Goal: Task Accomplishment & Management: Complete application form

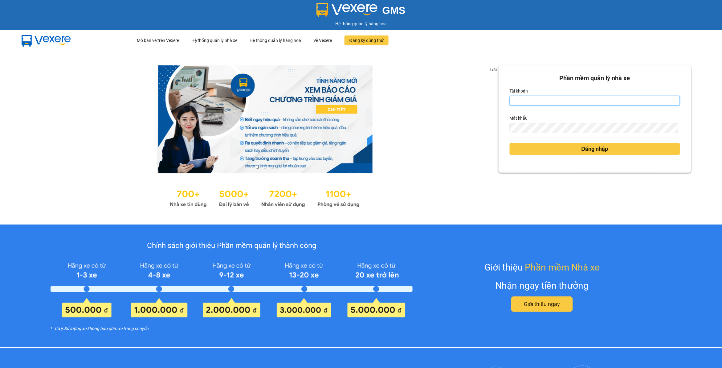
type input "dohongquan.longhoan"
click at [547, 99] on input "dohongquan.longhoan" at bounding box center [595, 101] width 170 height 10
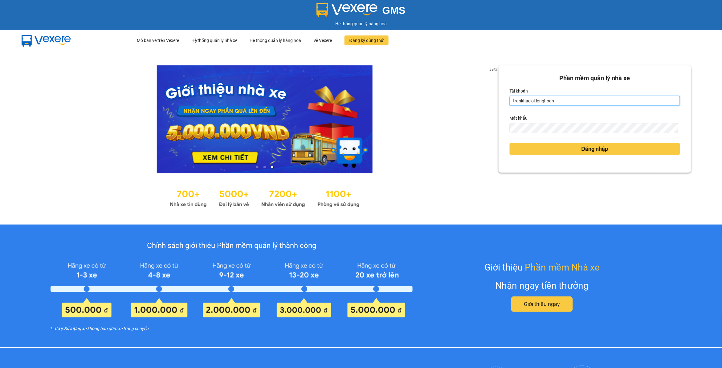
type input "trankhacloi.longhoan"
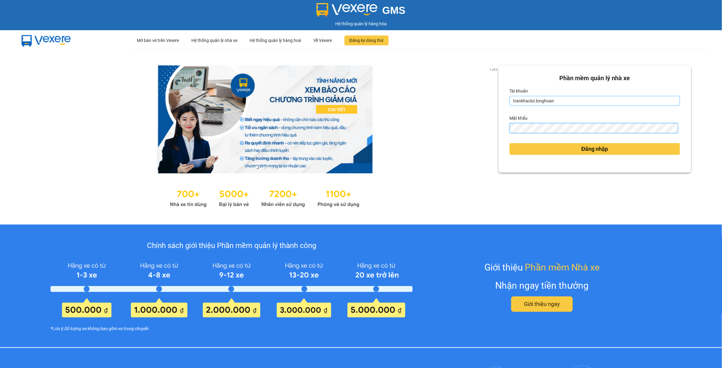
click at [510, 143] on button "Đăng nhập" at bounding box center [595, 149] width 170 height 12
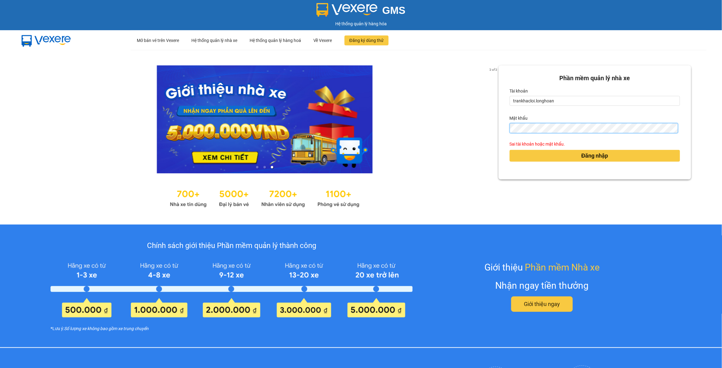
click at [510, 150] on button "Đăng nhập" at bounding box center [595, 156] width 170 height 12
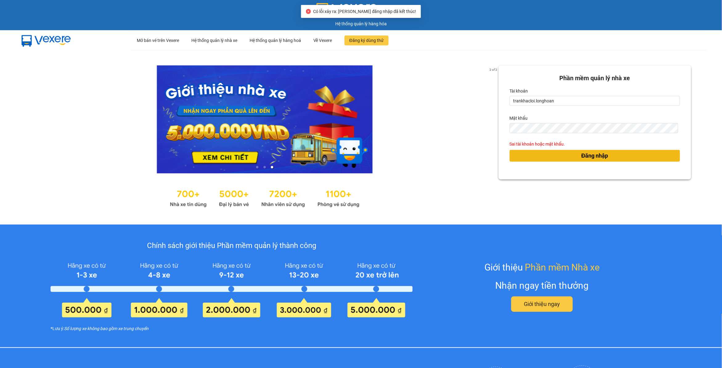
click at [646, 153] on button "Đăng nhập" at bounding box center [595, 156] width 170 height 12
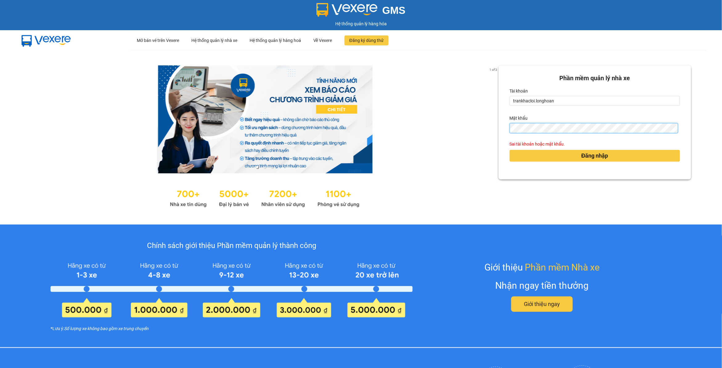
click at [510, 150] on button "Đăng nhập" at bounding box center [595, 156] width 170 height 12
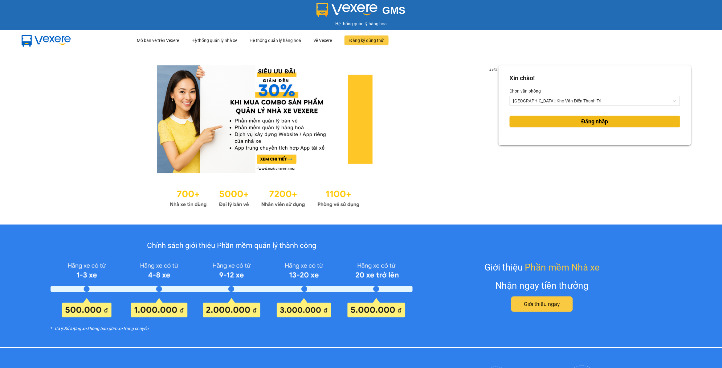
click at [613, 119] on button "Đăng nhập" at bounding box center [595, 122] width 170 height 12
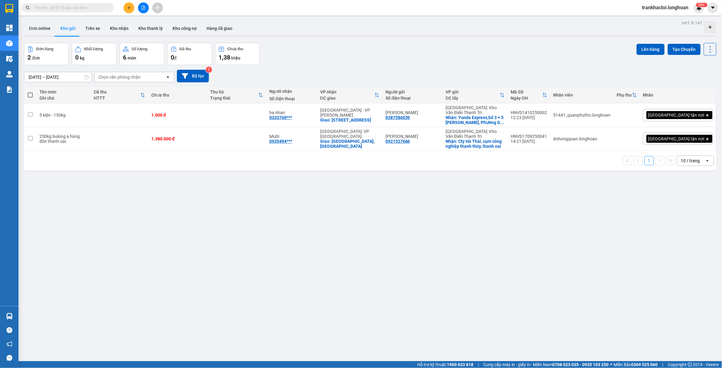
click at [96, 7] on input "text" at bounding box center [70, 7] width 73 height 7
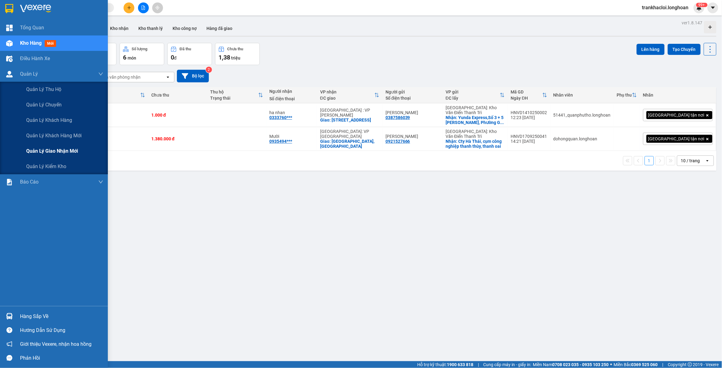
click at [45, 147] on span "Quản lý giao nhận mới" at bounding box center [52, 151] width 52 height 8
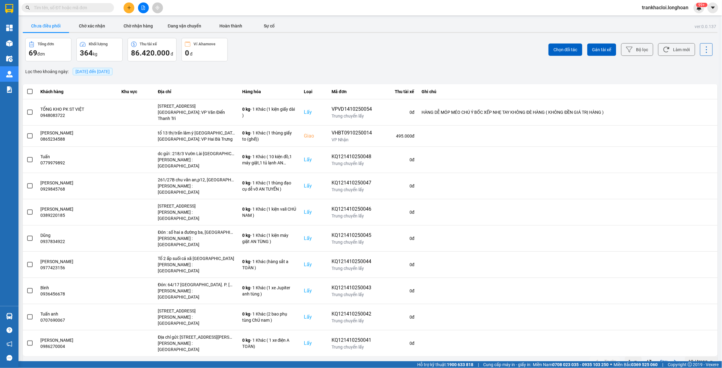
click at [95, 9] on input "text" at bounding box center [70, 7] width 73 height 7
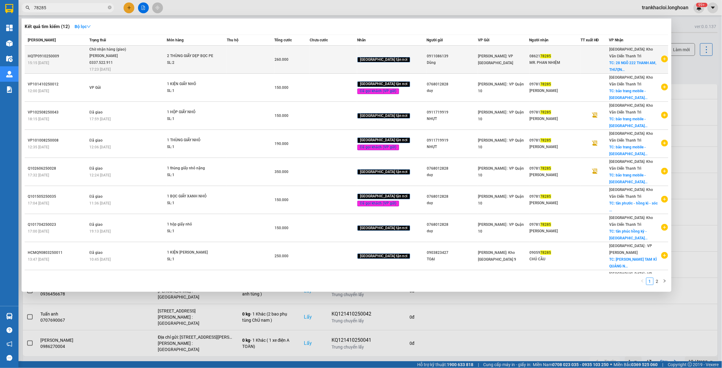
type input "78285"
click at [210, 59] on div "2 THÙNG GIẤY DẸP BỌC PE" at bounding box center [190, 56] width 46 height 7
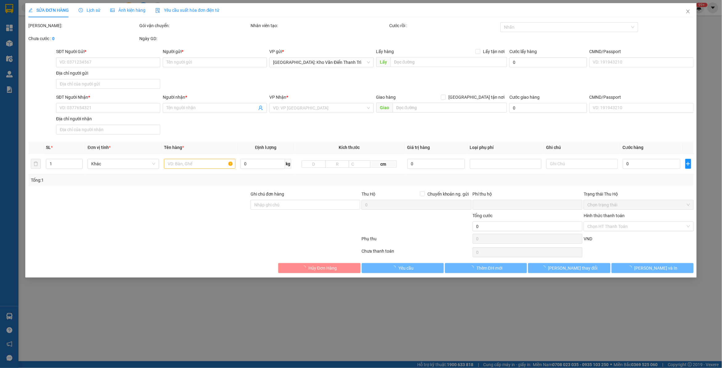
type input "0911086139"
type input "Dũng"
type input "0862178285"
type input "MR. PHAN NHIỆM"
checkbox input "true"
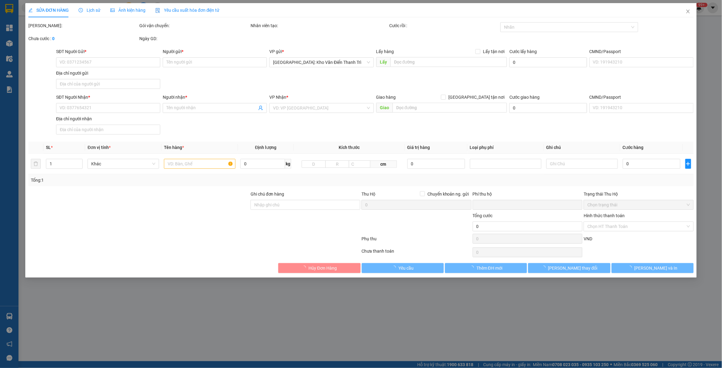
type input "28 NGÕ 222 THANH AM, THƯỢNG THANH, LONG BIÊN, HÀ NỘI"
type input "0"
type input "260.000"
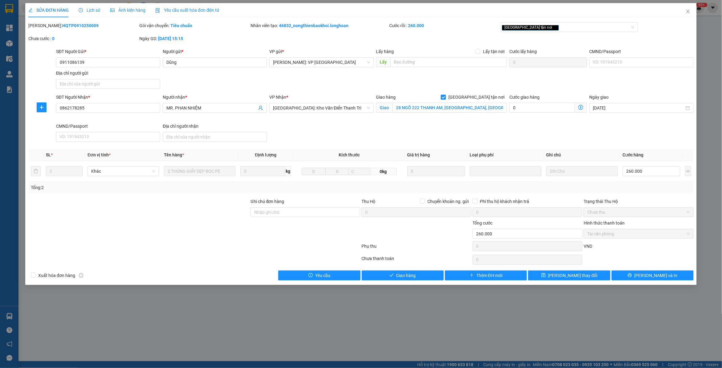
click at [490, 99] on span "Giao tận nơi" at bounding box center [476, 97] width 61 height 7
click at [445, 99] on input "Giao tận nơi" at bounding box center [443, 97] width 4 height 4
checkbox input "false"
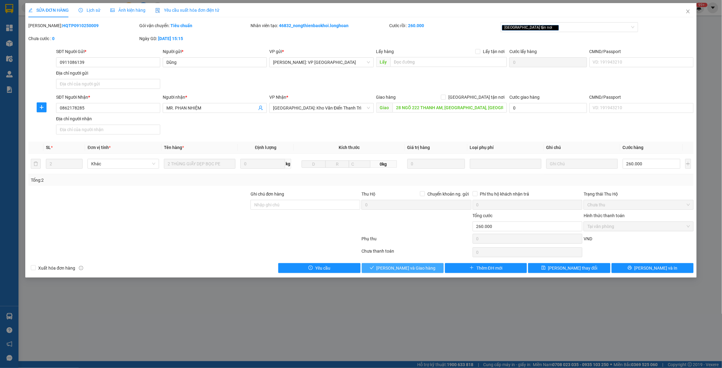
click at [416, 268] on span "Lưu và Giao hàng" at bounding box center [406, 267] width 59 height 7
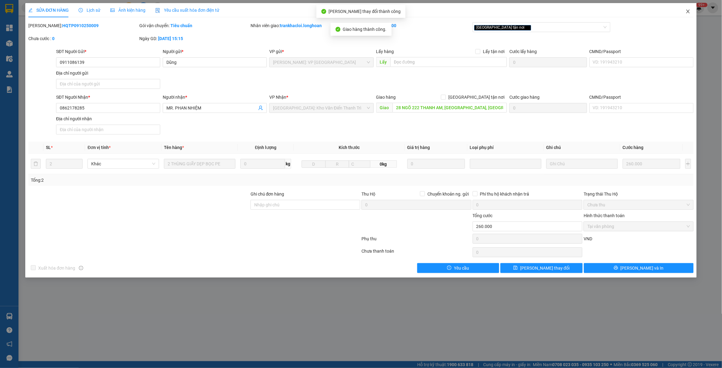
click at [688, 11] on icon "close" at bounding box center [687, 12] width 3 height 4
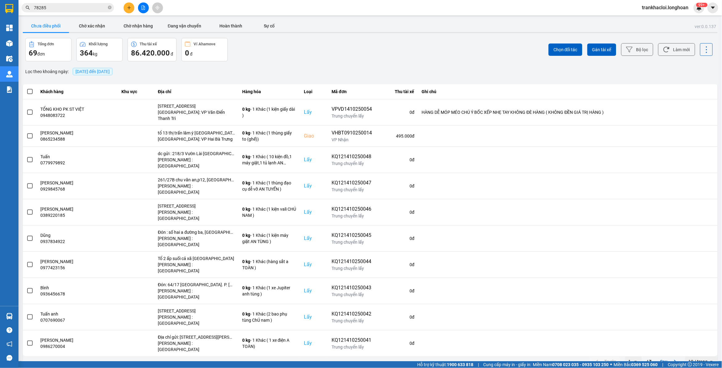
click at [87, 8] on input "78285" at bounding box center [70, 7] width 73 height 7
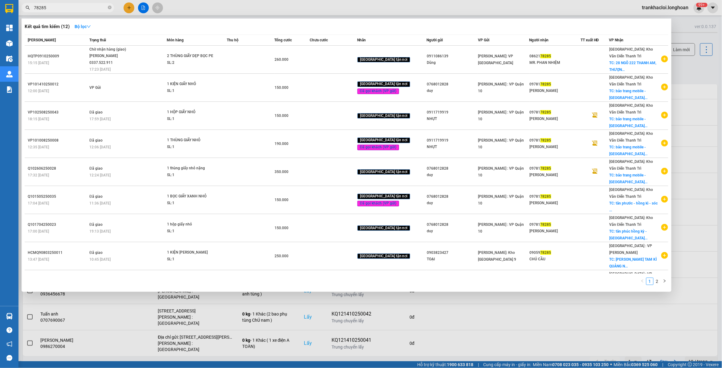
click at [87, 8] on input "78285" at bounding box center [70, 7] width 73 height 7
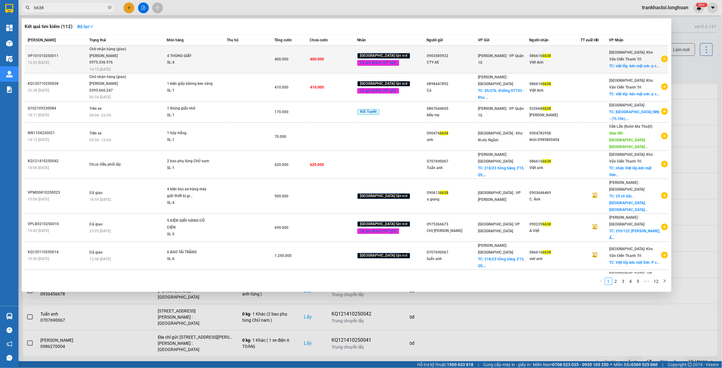
type input "6638"
click at [149, 54] on span "Chờ nhận hàng (giao) Vũ Văn Khánh 0975.336.976 14:15 - 13/10" at bounding box center [127, 59] width 77 height 26
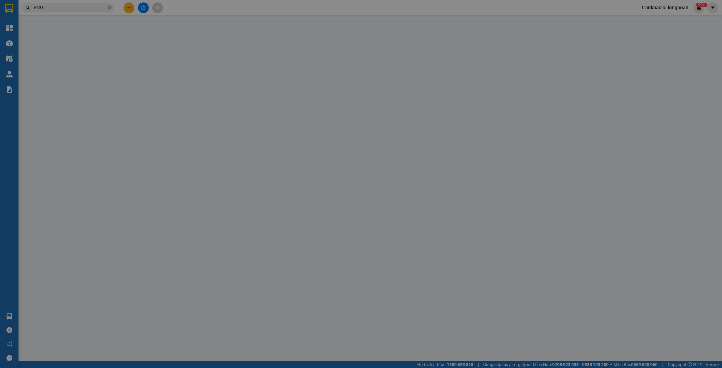
type input "0903585922"
type input "CTY AE"
type input "0866166638"
type input "Việt Anh"
checkbox input "true"
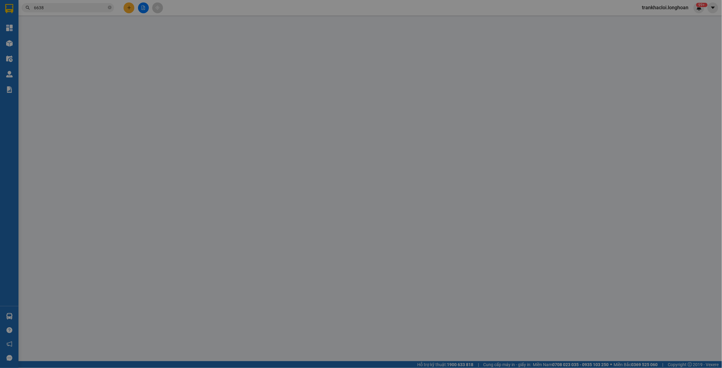
type input "việt lốp. kdc mật sơn. p chí minh. tp chí linh. t hải dương"
type input "hàng k bao bể vỡ hư hỏng"
type input "0"
type input "400.000"
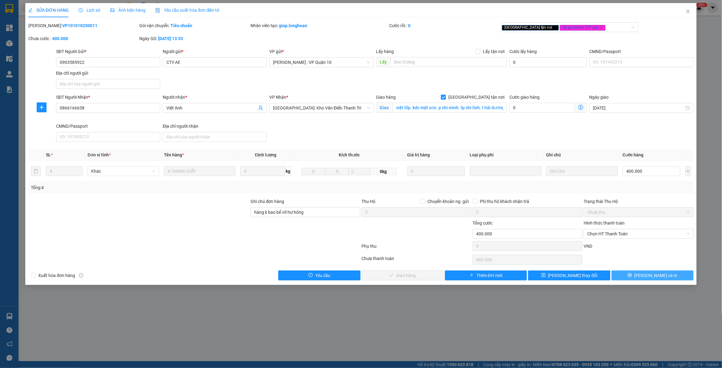
click at [656, 279] on span "Lưu và In" at bounding box center [656, 275] width 43 height 7
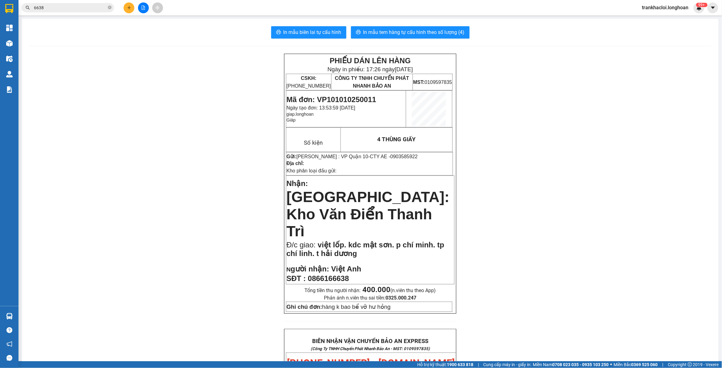
click at [84, 8] on input "6638" at bounding box center [70, 7] width 73 height 7
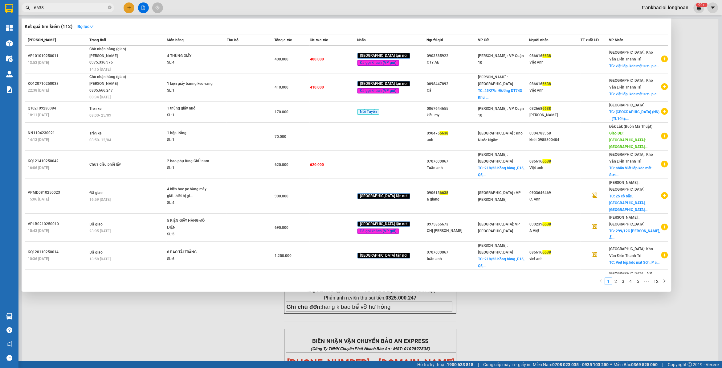
click at [56, 8] on input "6638" at bounding box center [70, 7] width 73 height 7
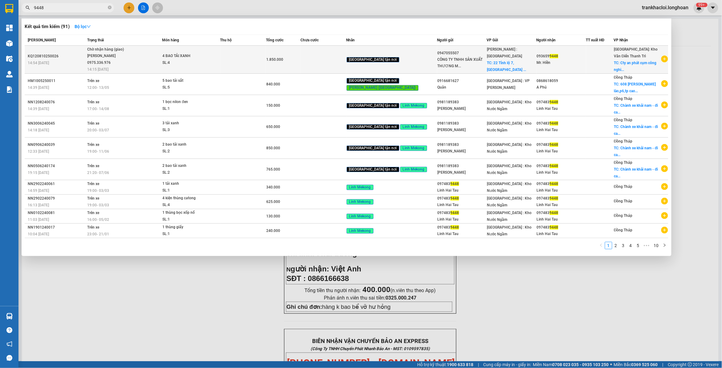
type input "9448"
click at [133, 64] on div "Vũ Văn Khánh 0975.336.976" at bounding box center [110, 59] width 46 height 13
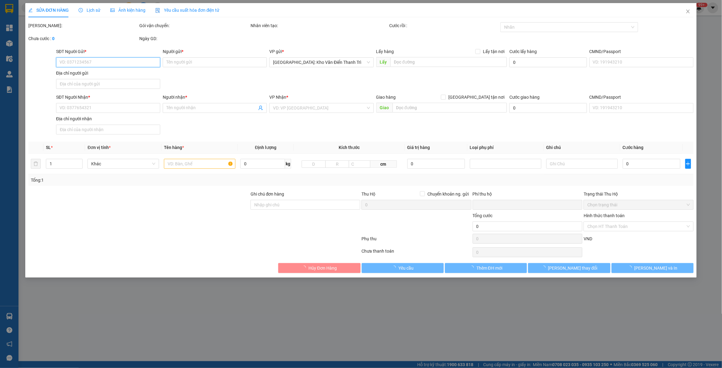
type input "0947055507"
type input "CÔNG TY TNHH SẢN XUẤT THƯƠNG MẠI XNK LINH KHANG FOODS VN"
checkbox input "true"
type input "22 Tỉnh lộ 7, ấp Bình Hạ Đông, xã Thái Mỹ, thành phố Hồ Chí Minh, Việt Nam"
type input "250.000"
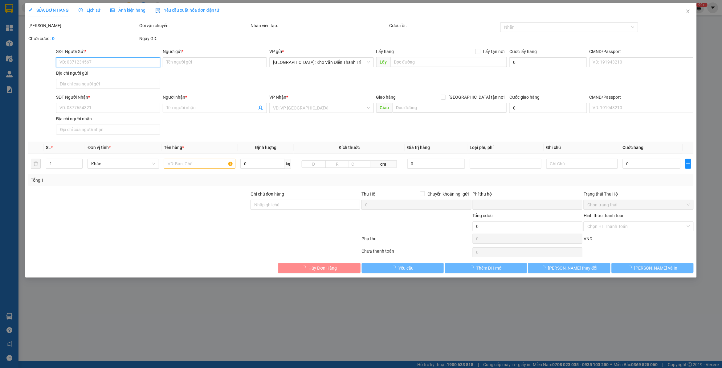
type input "0936599448"
type input "Mr. Hiền"
checkbox input "true"
type input "Cty an phát cụm công nghiệp An Đồng thị trấn Nam Sách tỉnh Hải Dương"
type input "0"
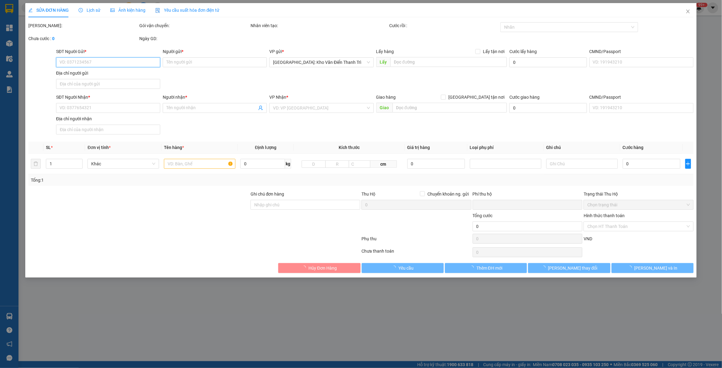
type input "1.850.000"
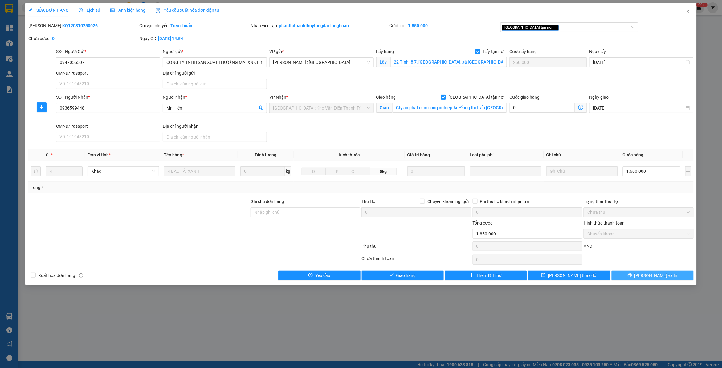
click at [636, 275] on button "Lưu và In" at bounding box center [653, 275] width 82 height 10
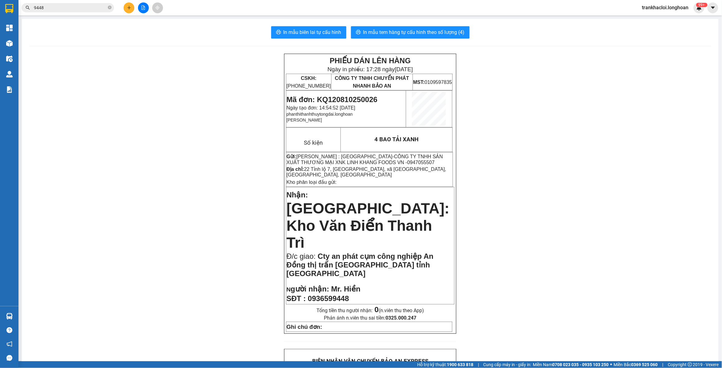
click at [84, 6] on input "9448" at bounding box center [70, 7] width 73 height 7
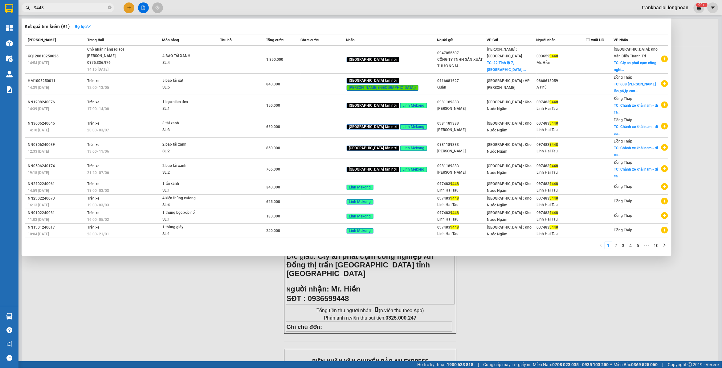
click at [84, 6] on input "9448" at bounding box center [70, 7] width 73 height 7
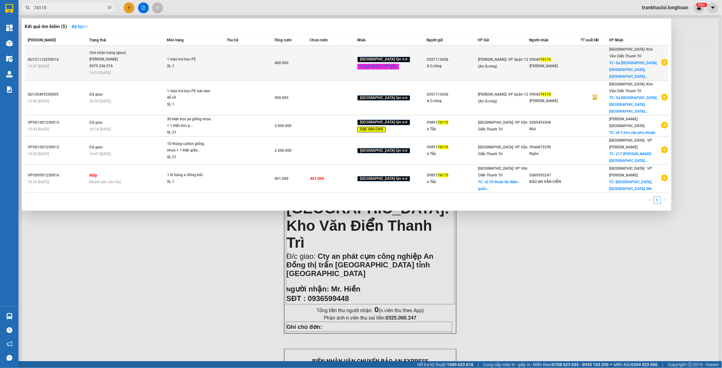
type input "74115"
click at [198, 56] on div "1 máy hơi bọc PE" at bounding box center [190, 59] width 46 height 7
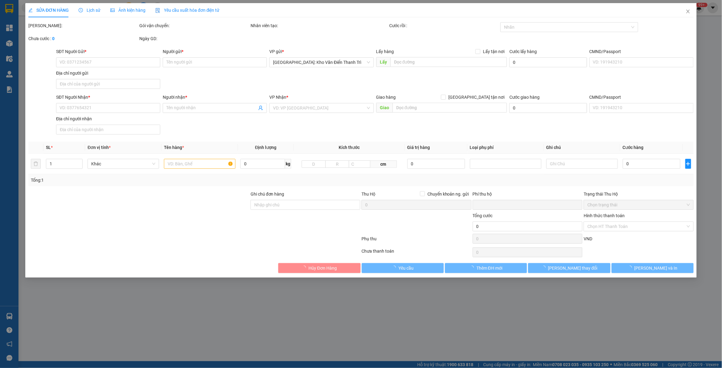
type input "0357113656"
type input "A Cường"
type input "0904074115"
type input "Nguyễn Đức Công"
checkbox input "true"
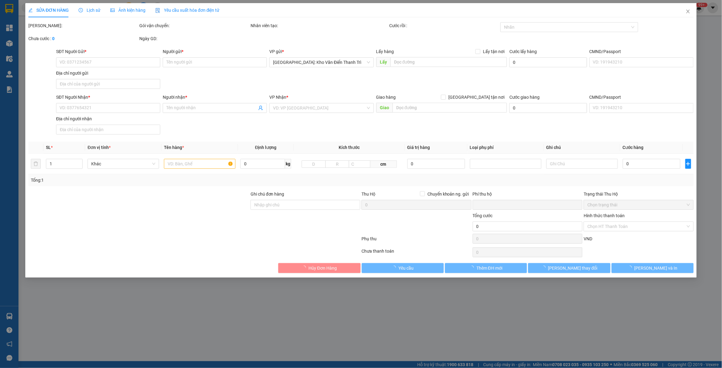
type input "Ga Phú Thái, Kinh Môn, Hải Dương"
type input "nhận theo kiện - hư hỏng không chịu trách nhiệm"
type input "0"
type input "400.000"
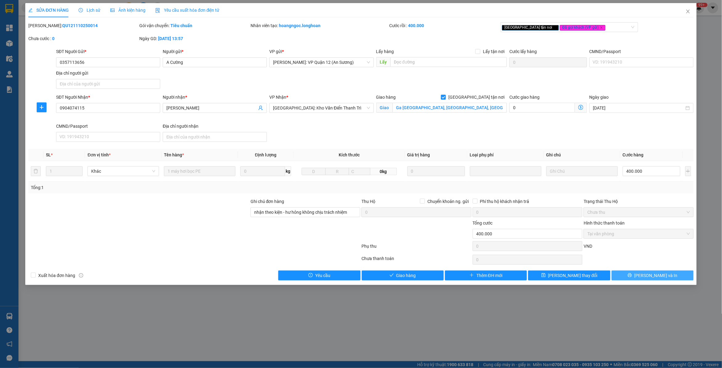
click at [649, 276] on span "Lưu và In" at bounding box center [656, 275] width 43 height 7
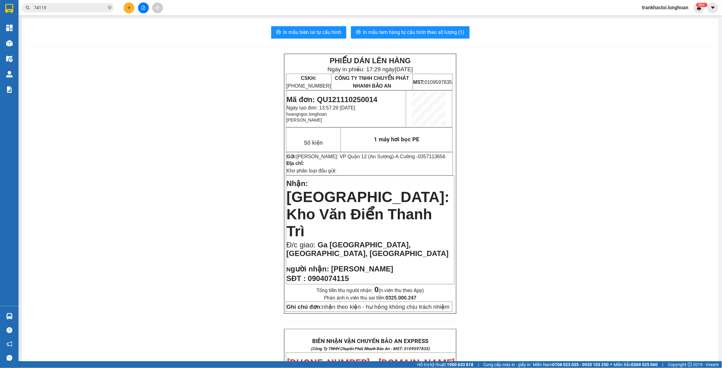
click at [93, 9] on input "74115" at bounding box center [70, 7] width 73 height 7
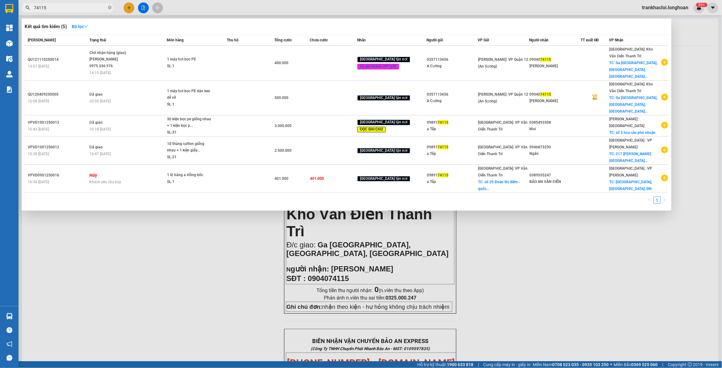
click at [93, 9] on input "74115" at bounding box center [70, 7] width 73 height 7
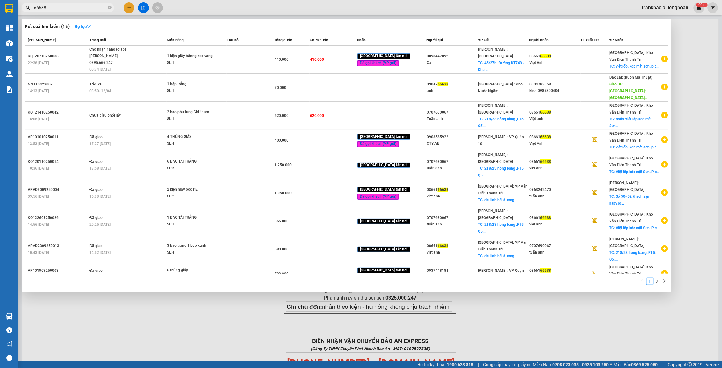
click at [63, 8] on input "66638" at bounding box center [70, 7] width 73 height 7
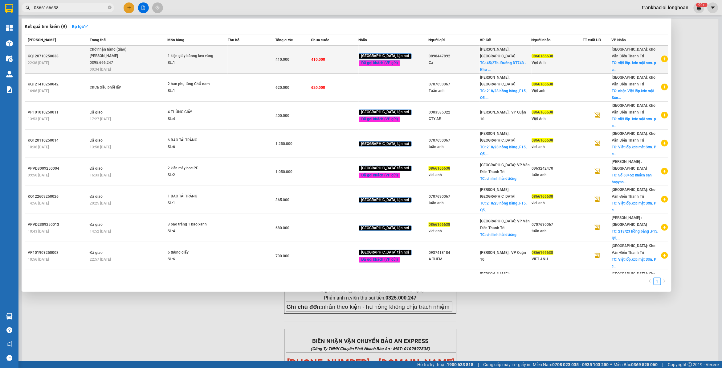
type input "0866166638"
click at [223, 65] on span "1 kiện giấy bănng keo vàng SL: 1" at bounding box center [198, 59] width 60 height 13
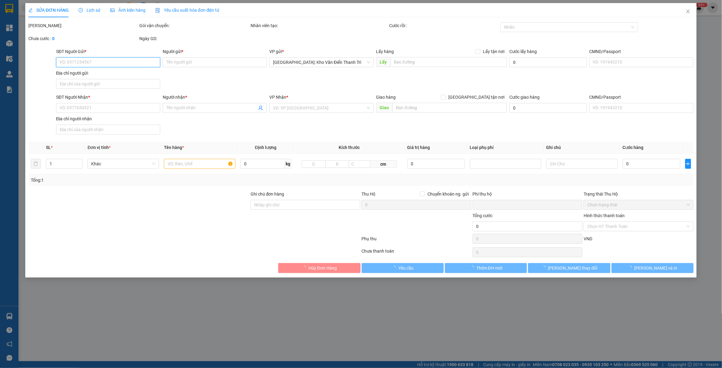
type input "0898447892"
type input "Cá"
checkbox input "true"
type input "45/27b. Đường DT743 - Khu Phố Tân Long - Phường Tân Đông Hiệp - TPHCM"
type input "0866166638"
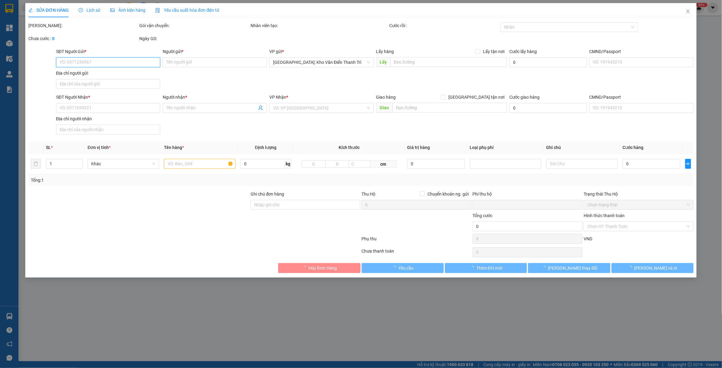
type input "Việt Anh"
checkbox input "true"
type input "việt lốp. kdc mật sơn. p chí minh. tp chí linh. t hải dương"
type input "NHẬN GIAO NGUYÊN KIỆN"
type input "0"
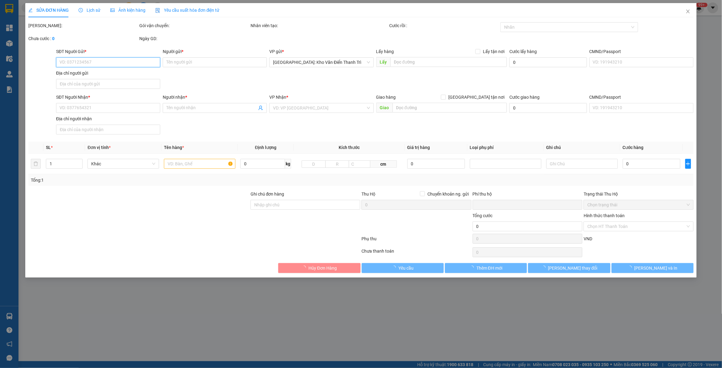
type input "410.000"
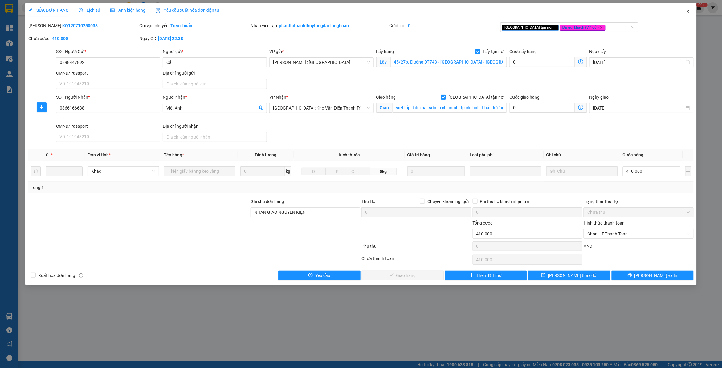
click at [688, 12] on icon "close" at bounding box center [687, 12] width 3 height 4
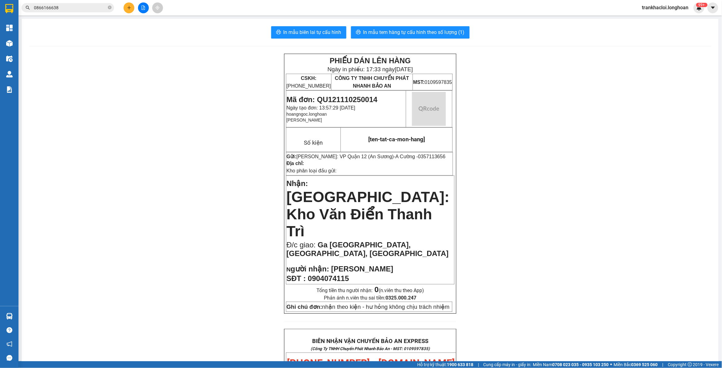
click at [85, 6] on input "0866166638" at bounding box center [70, 7] width 73 height 7
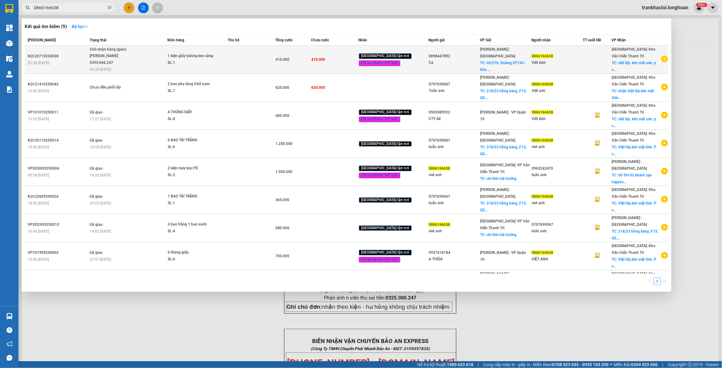
click at [176, 55] on div "1 kiện giấy bănng keo vàng" at bounding box center [191, 56] width 46 height 7
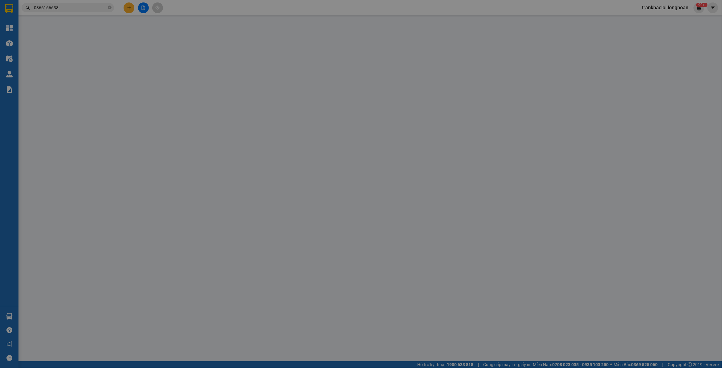
type input "0898447892"
type input "Cá"
checkbox input "true"
type input "45/27b. Đường DT743 - Khu Phố Tân Long - Phường Tân Đông Hiệp - TPHCM"
type input "0866166638"
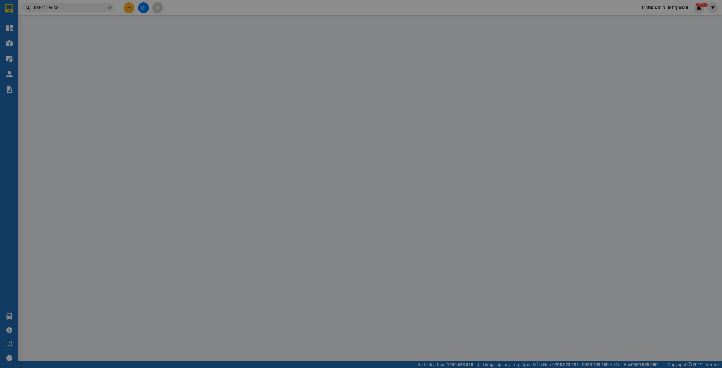
type input "Việt Anh"
checkbox input "true"
type input "việt lốp. kdc mật sơn. p chí minh. tp chí linh. t hải dương"
type input "NHẬN GIAO NGUYÊN KIỆN"
type input "0"
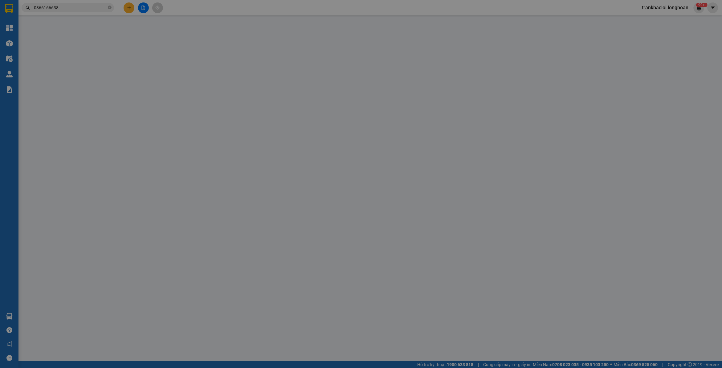
type input "410.000"
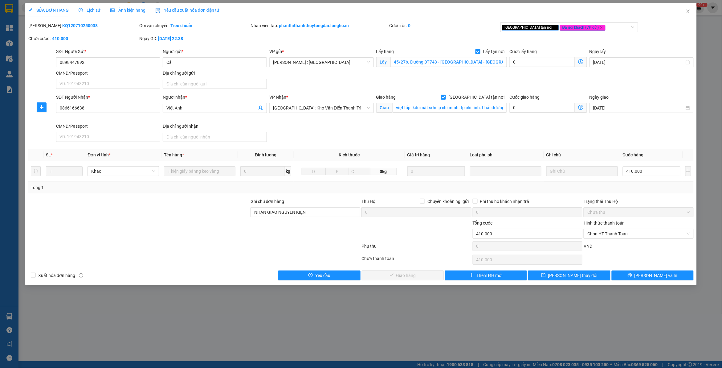
drag, startPoint x: 85, startPoint y: 9, endPoint x: 109, endPoint y: 17, distance: 25.4
click at [85, 9] on span "Lịch sử" at bounding box center [90, 10] width 22 height 5
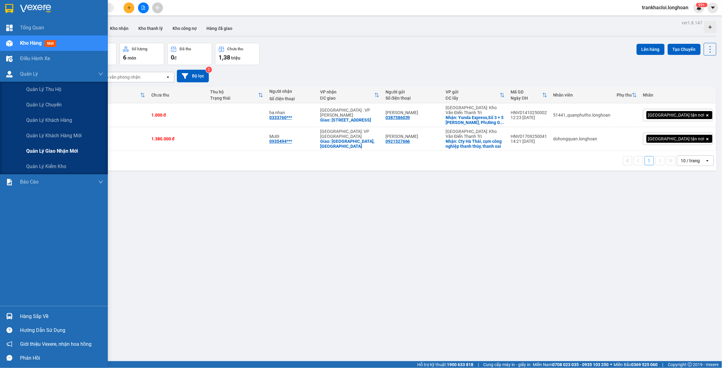
click at [59, 149] on span "Quản lý giao nhận mới" at bounding box center [52, 151] width 52 height 8
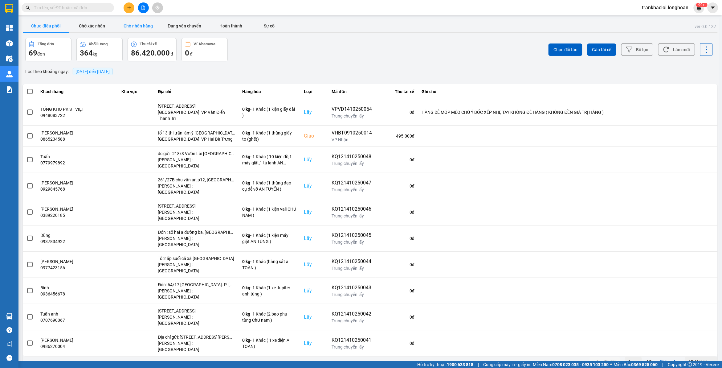
click at [137, 30] on button "Chờ nhận hàng" at bounding box center [138, 26] width 46 height 12
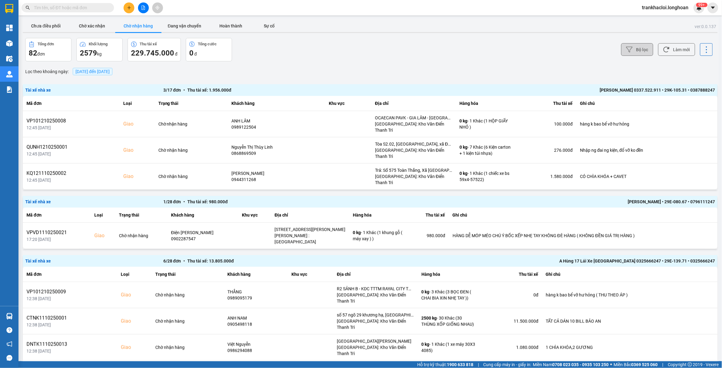
click at [635, 48] on button "Bộ lọc" at bounding box center [637, 49] width 32 height 13
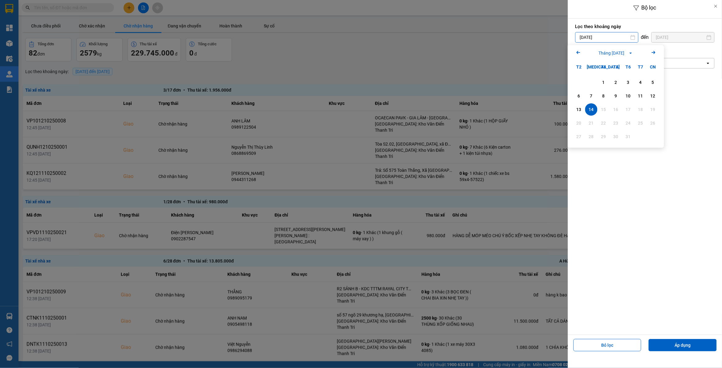
click at [598, 34] on input "14/10/2025" at bounding box center [607, 37] width 63 height 10
click at [640, 96] on div "11" at bounding box center [640, 95] width 9 height 7
type input "11/10/2025"
click at [650, 68] on div "Chọn văn phòng" at bounding box center [641, 63] width 130 height 10
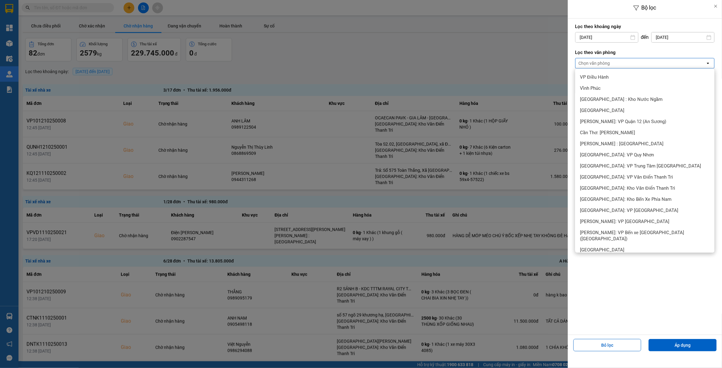
scroll to position [231, 0]
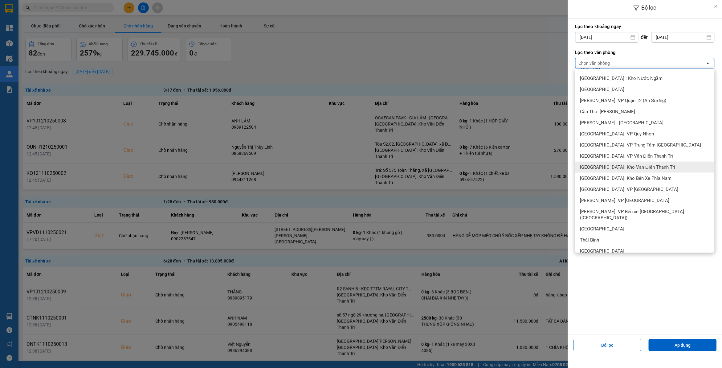
click at [606, 164] on span "Hà Nội: Kho Văn Điển Thanh Trì" at bounding box center [627, 167] width 95 height 6
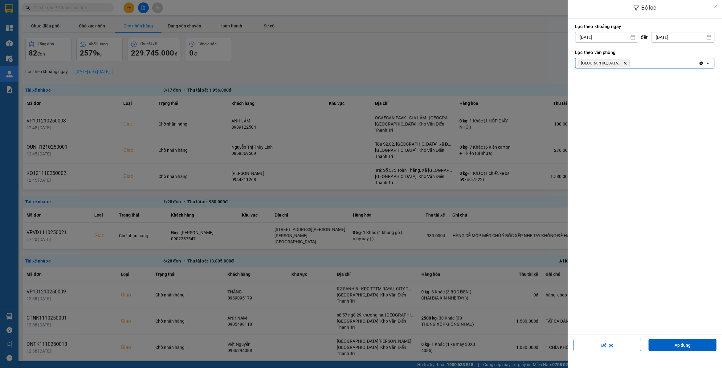
click at [638, 63] on div "Hà Nội: Kho Văn Điển Thanh Trì Delete" at bounding box center [637, 63] width 123 height 10
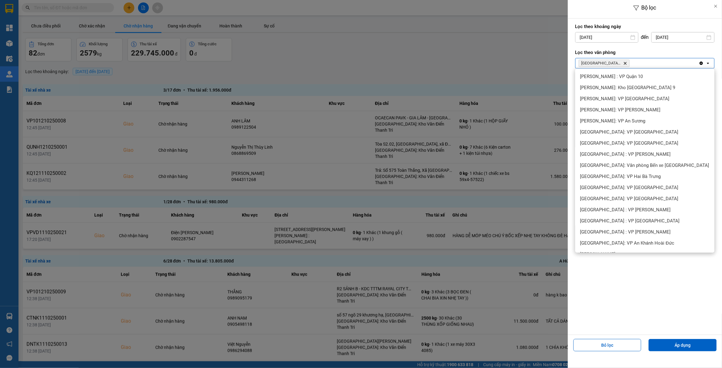
scroll to position [238, 0]
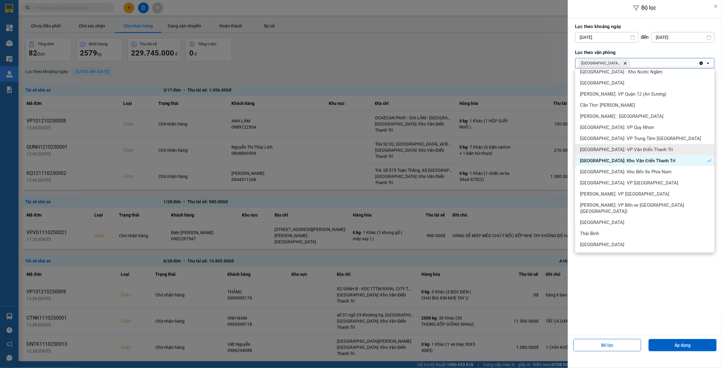
click at [606, 146] on span "Hà Nội: VP Văn Điển Thanh Trì" at bounding box center [626, 149] width 93 height 6
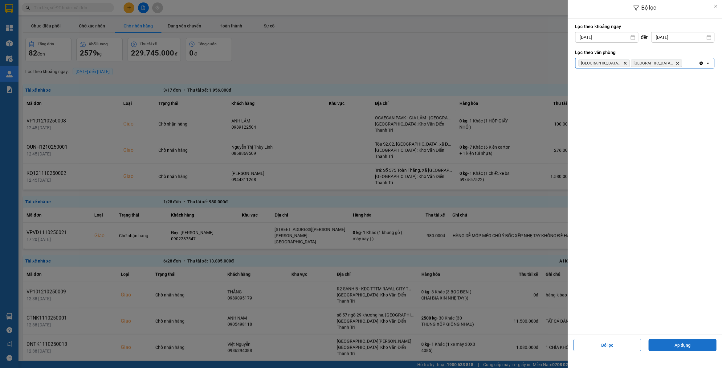
click at [690, 345] on button "Áp dụng" at bounding box center [683, 345] width 68 height 12
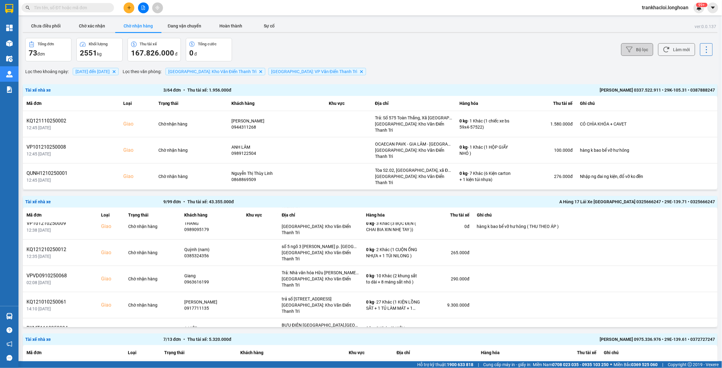
click at [626, 51] on icon at bounding box center [629, 49] width 6 height 6
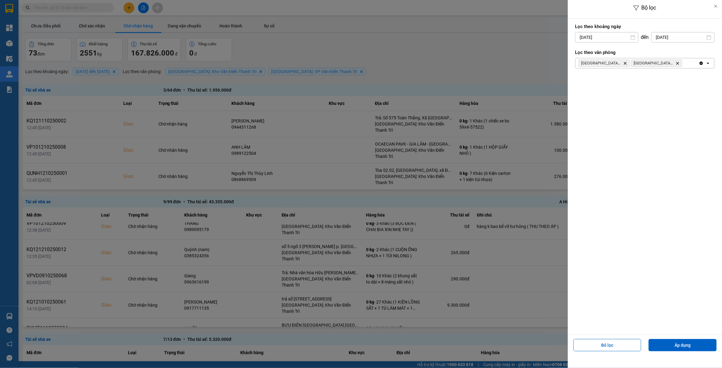
click at [609, 36] on input "11/10/2025" at bounding box center [607, 37] width 63 height 10
click at [579, 112] on div "13" at bounding box center [579, 109] width 9 height 7
type input "13/10/2025"
click at [667, 343] on button "Áp dụng" at bounding box center [683, 345] width 68 height 12
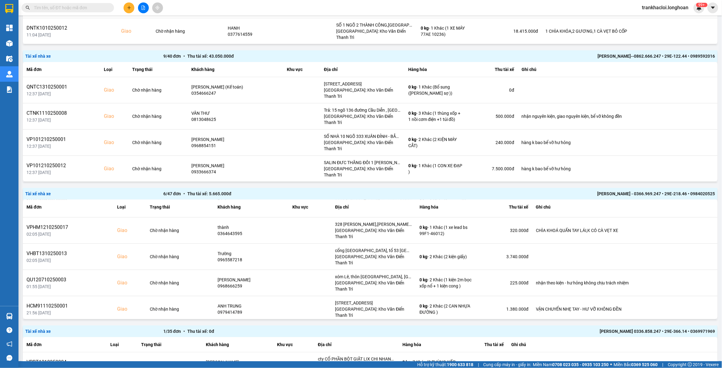
scroll to position [972, 0]
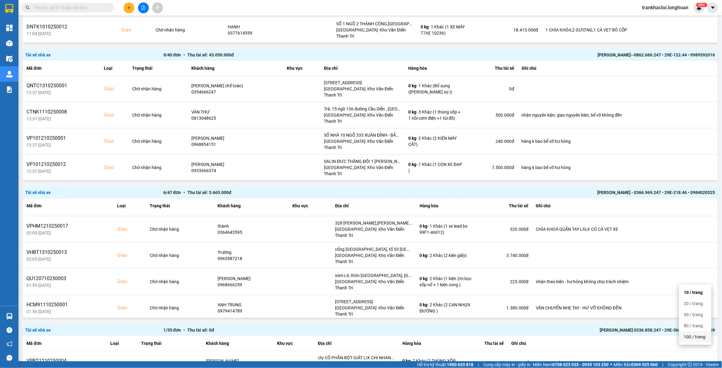
click at [691, 337] on div "100 / trang" at bounding box center [695, 337] width 23 height 6
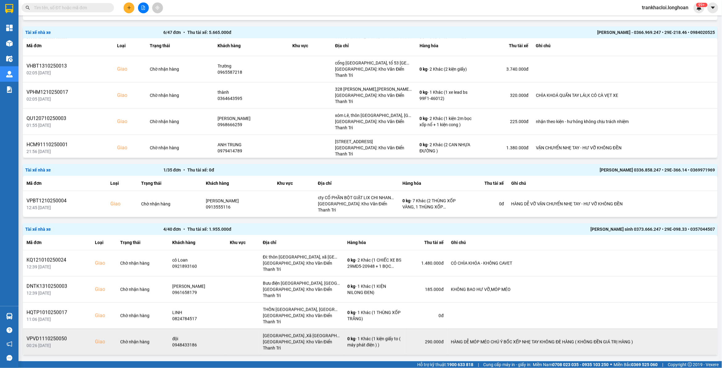
scroll to position [1166, 0]
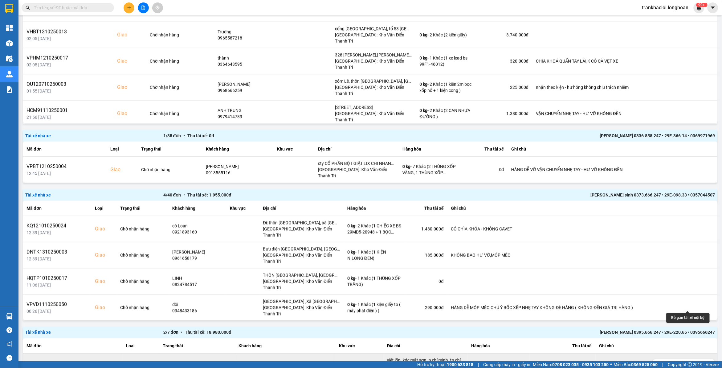
click at [692, 364] on icon at bounding box center [694, 365] width 4 height 3
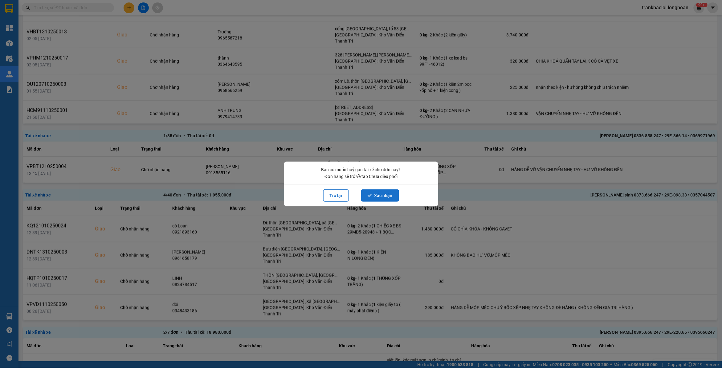
click at [390, 195] on button "Xác nhận" at bounding box center [380, 195] width 38 height 12
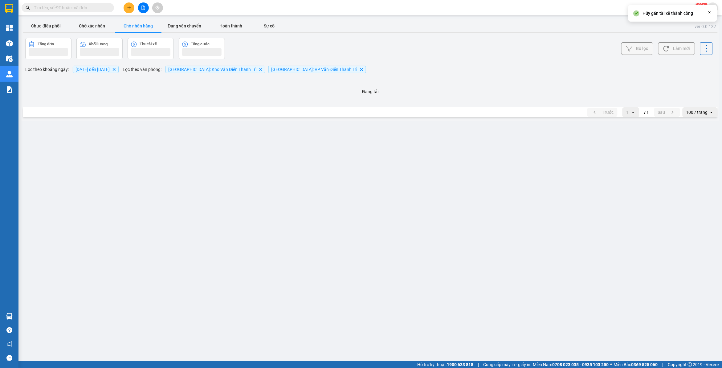
scroll to position [0, 0]
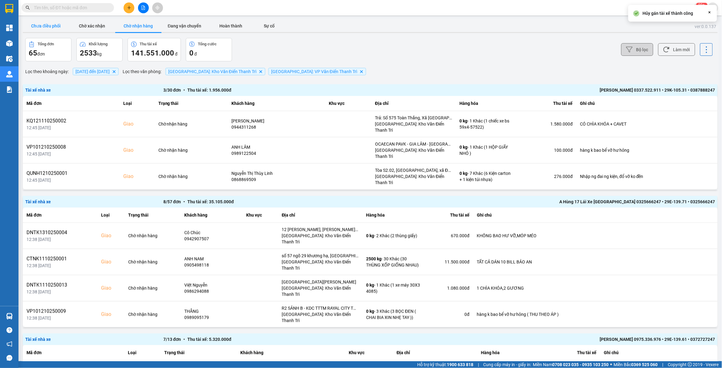
click at [51, 27] on button "Chưa điều phối" at bounding box center [46, 26] width 46 height 12
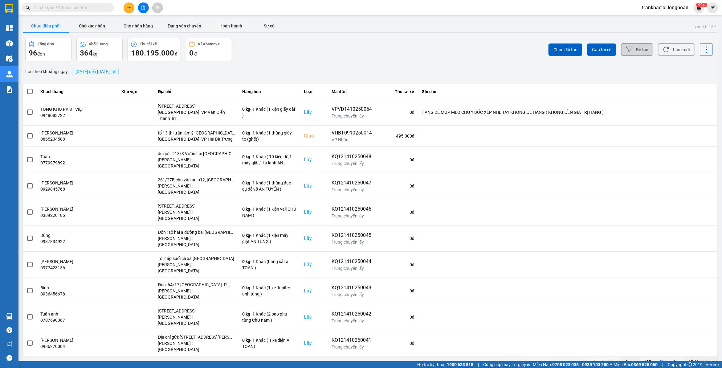
click at [639, 48] on button "Bộ lọc" at bounding box center [637, 49] width 32 height 13
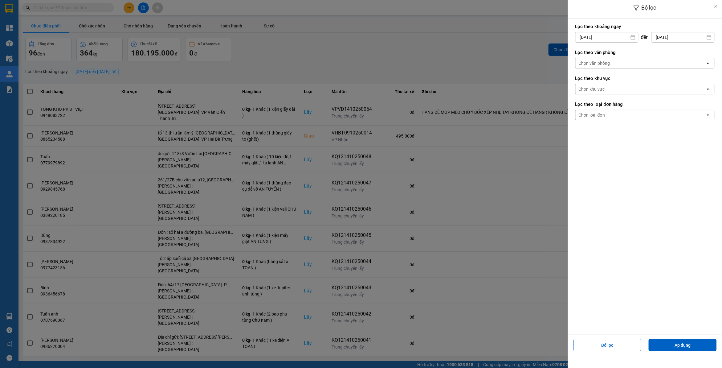
click at [622, 68] on div "Chọn văn phòng" at bounding box center [641, 63] width 130 height 10
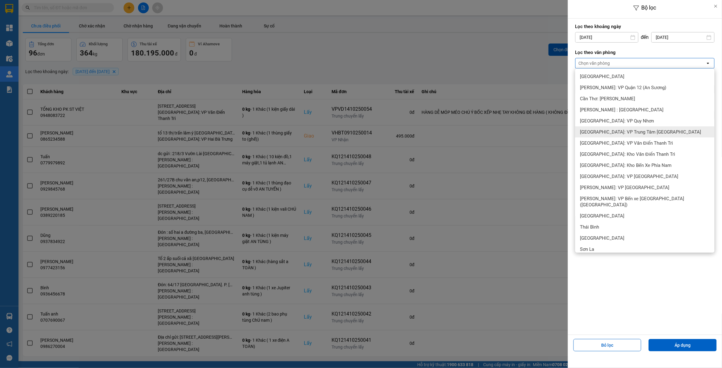
scroll to position [308, 0]
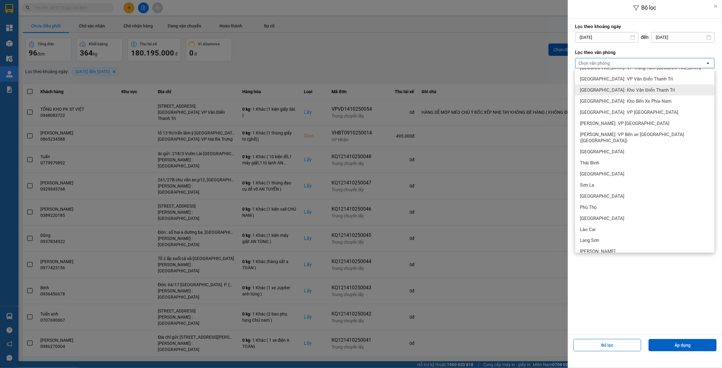
click at [610, 91] on span "Hà Nội: Kho Văn Điển Thanh Trì" at bounding box center [627, 90] width 95 height 6
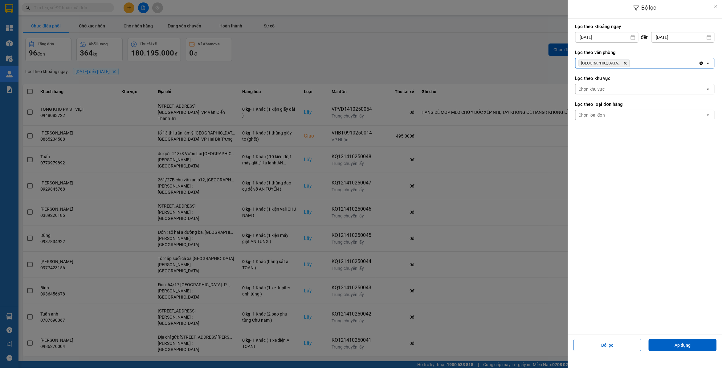
click at [638, 59] on div "Hà Nội: Kho Văn Điển Thanh Trì Delete" at bounding box center [637, 63] width 123 height 10
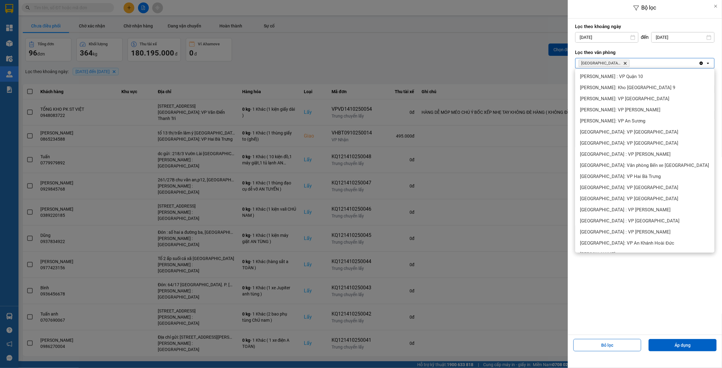
scroll to position [238, 0]
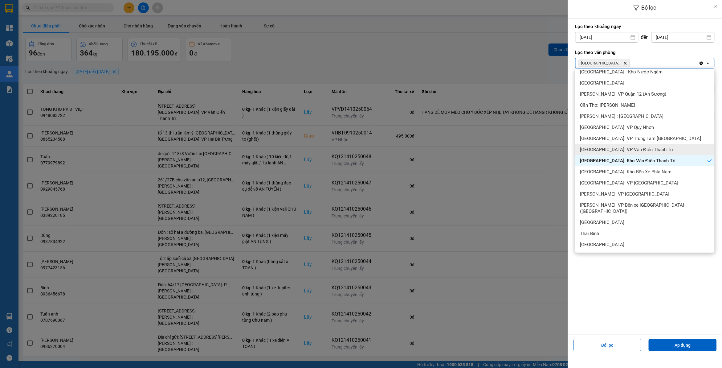
click at [611, 147] on span "Hà Nội: VP Văn Điển Thanh Trì" at bounding box center [626, 149] width 93 height 6
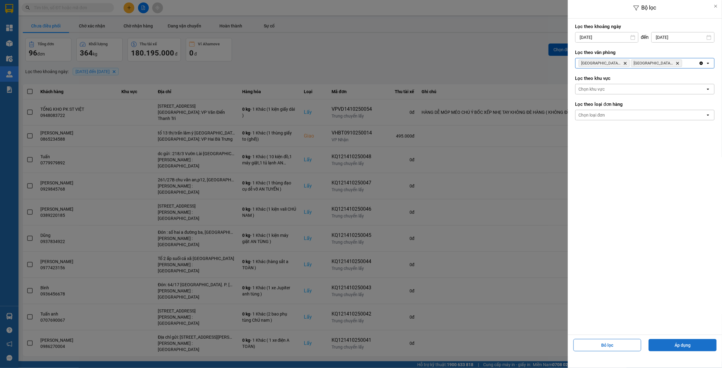
click at [687, 343] on button "Áp dụng" at bounding box center [683, 345] width 68 height 12
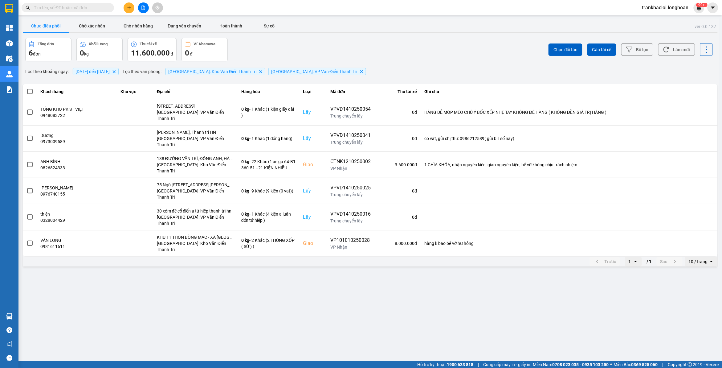
click at [697, 258] on div "10 / trang" at bounding box center [698, 261] width 19 height 6
click at [700, 285] on li "100 / trang" at bounding box center [702, 289] width 32 height 11
click at [631, 53] on icon at bounding box center [629, 49] width 6 height 6
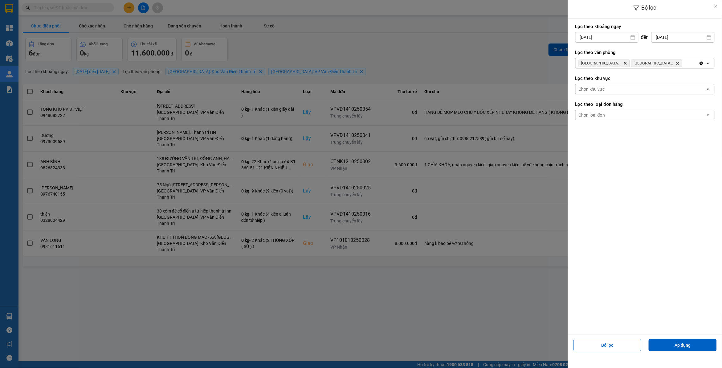
click at [611, 39] on input "13/10/2025" at bounding box center [607, 37] width 63 height 10
click at [581, 96] on div "6" at bounding box center [579, 95] width 9 height 7
type input "06/10/2025"
drag, startPoint x: 668, startPoint y: 347, endPoint x: 672, endPoint y: 343, distance: 5.7
click at [669, 347] on button "Áp dụng" at bounding box center [683, 345] width 68 height 12
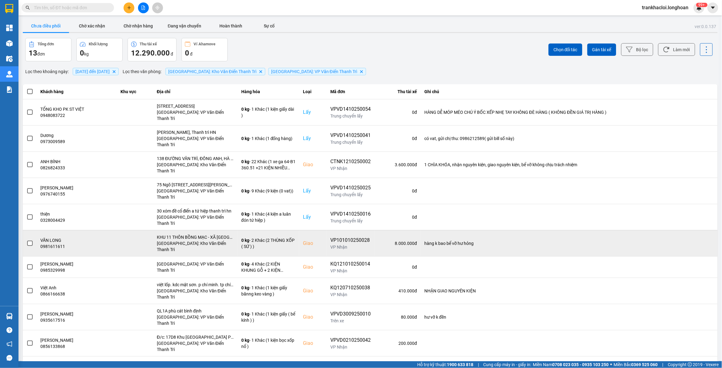
scroll to position [30, 0]
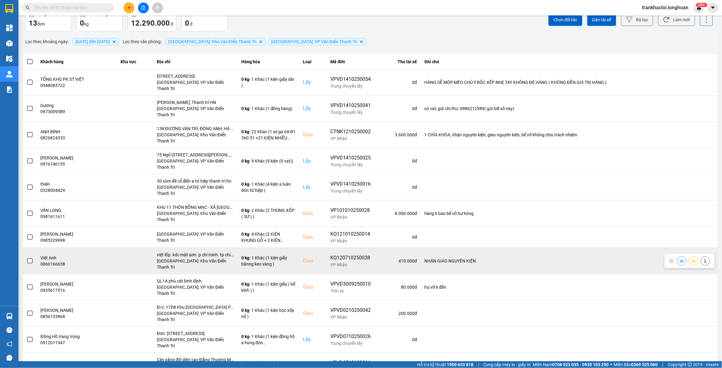
click at [703, 259] on icon at bounding box center [705, 261] width 4 height 4
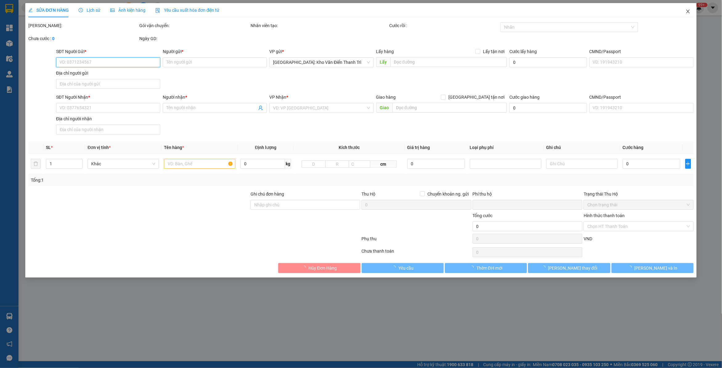
type input "0898447892"
type input "Cá"
checkbox input "true"
type input "45/27b. Đường DT743 - Khu Phố Tân Long - Phường Tân Đông Hiệp - TPHCM"
type input "0866166638"
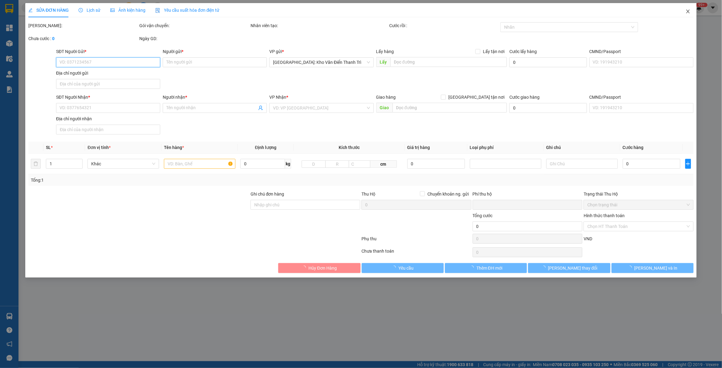
type input "Việt Anh"
checkbox input "true"
type input "việt lốp. kdc mật sơn. p chí minh. tp chí linh. t hải dương"
type input "NHẬN GIAO NGUYÊN KIỆN"
type input "0"
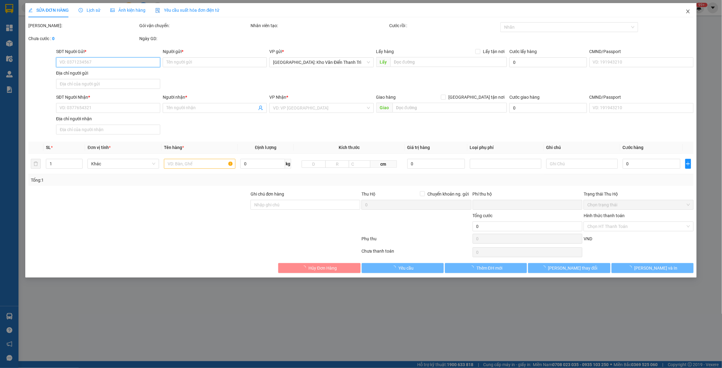
type input "410.000"
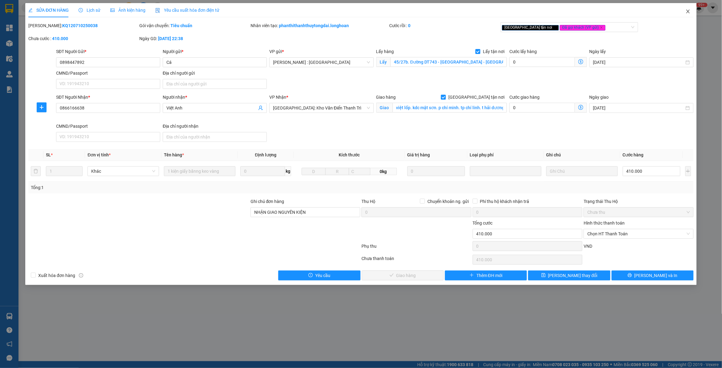
click at [688, 13] on icon "close" at bounding box center [688, 11] width 5 height 5
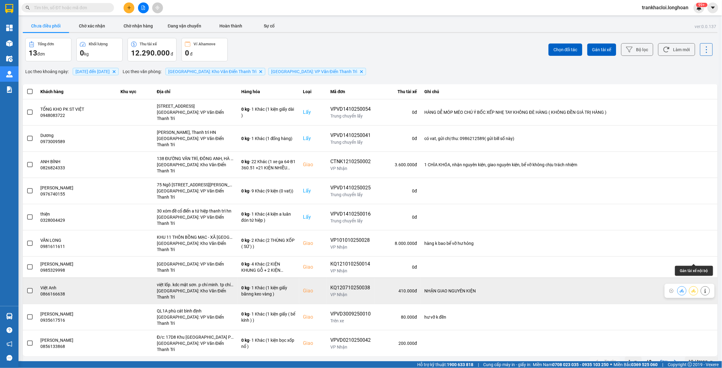
click at [692, 289] on icon at bounding box center [694, 291] width 4 height 4
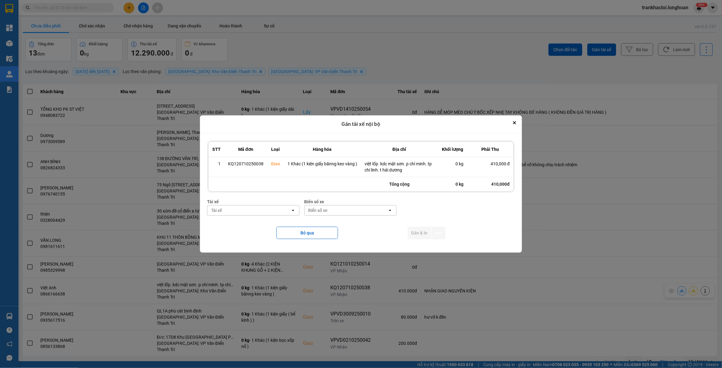
click at [231, 210] on div "Tài xế" at bounding box center [248, 210] width 83 height 10
type input "khánh"
drag, startPoint x: 272, startPoint y: 228, endPoint x: 289, endPoint y: 226, distance: 17.1
click at [272, 228] on span "0372727247 - Vũ Văn Khánh 0975.336.976" at bounding box center [255, 226] width 84 height 12
click at [330, 213] on div "Biển số xe" at bounding box center [335, 210] width 19 height 6
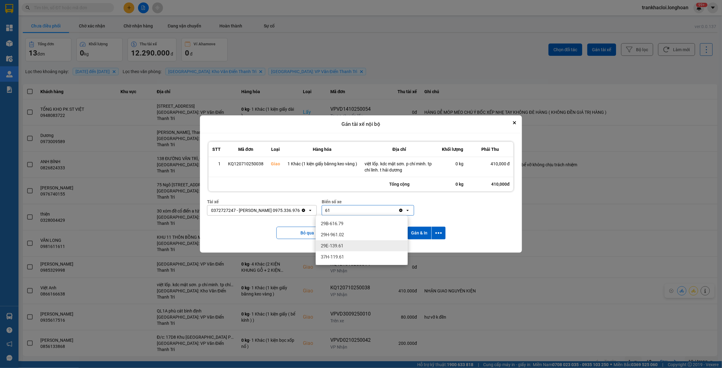
type input "61"
click at [342, 246] on span "29E-139.61" at bounding box center [332, 246] width 23 height 6
click at [439, 235] on icon "dialog" at bounding box center [439, 233] width 6 height 6
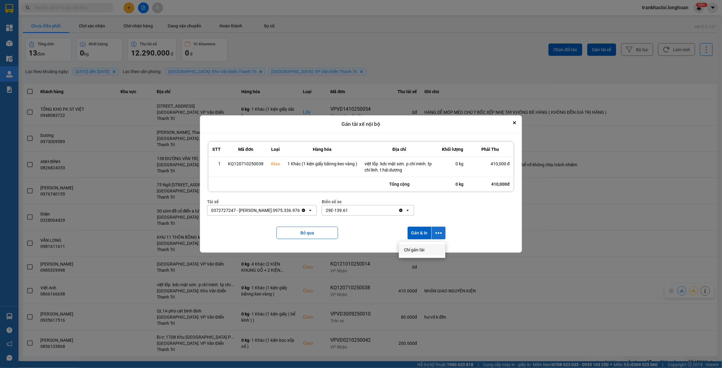
click at [421, 249] on span "Chỉ gán tài" at bounding box center [414, 250] width 20 height 6
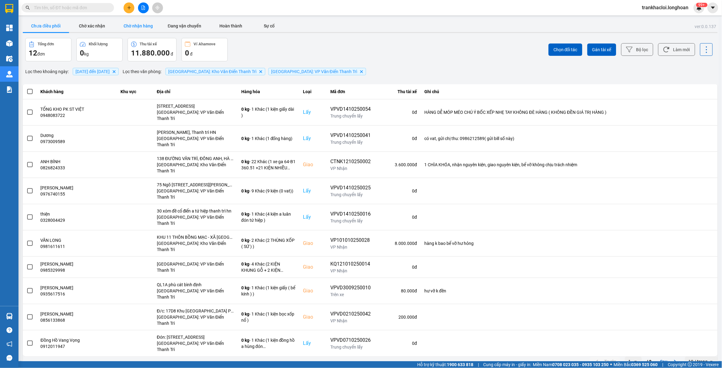
click at [136, 25] on button "Chờ nhận hàng" at bounding box center [138, 26] width 46 height 12
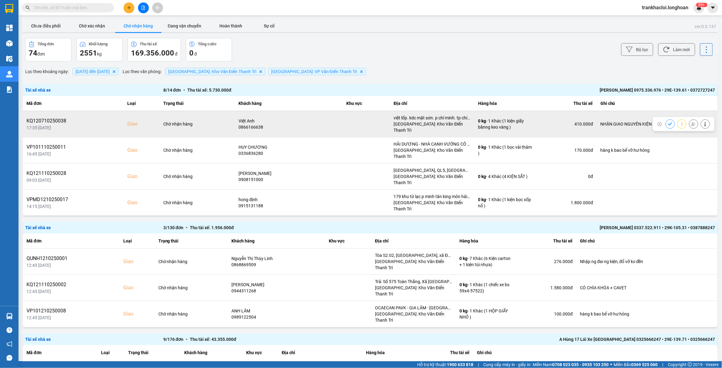
click at [703, 122] on icon at bounding box center [705, 124] width 4 height 4
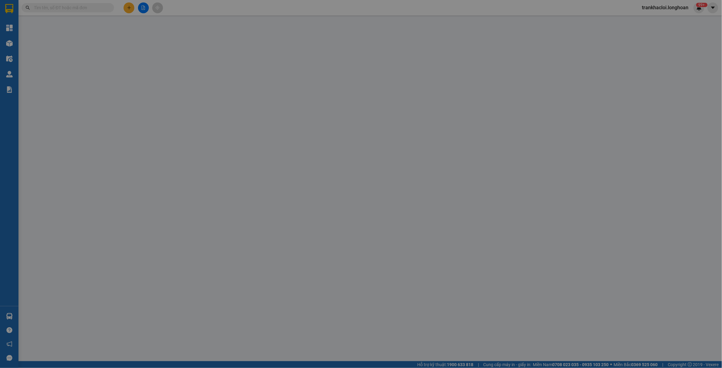
type input "0898447892"
type input "Cá"
checkbox input "true"
type input "45/27b. Đường DT743 - Khu Phố Tân Long - Phường Tân Đông Hiệp - TPHCM"
type input "0866166638"
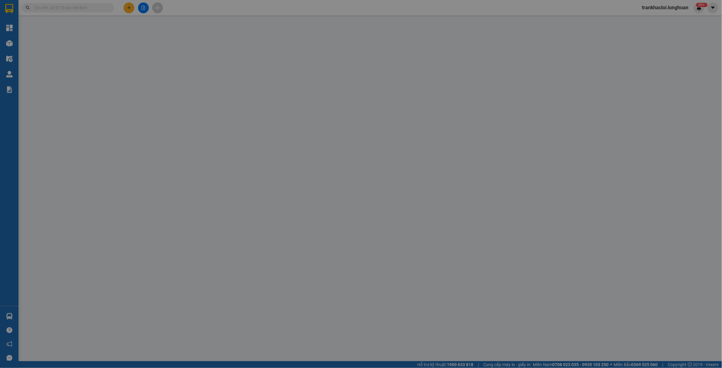
type input "Việt Anh"
checkbox input "true"
type input "việt lốp. kdc mật sơn. p chí minh. tp chí linh. t hải dương"
type input "NHẬN GIAO NGUYÊN KIỆN"
type input "0"
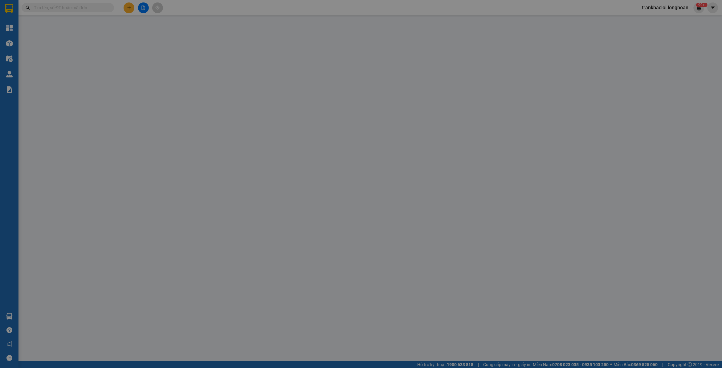
type input "410.000"
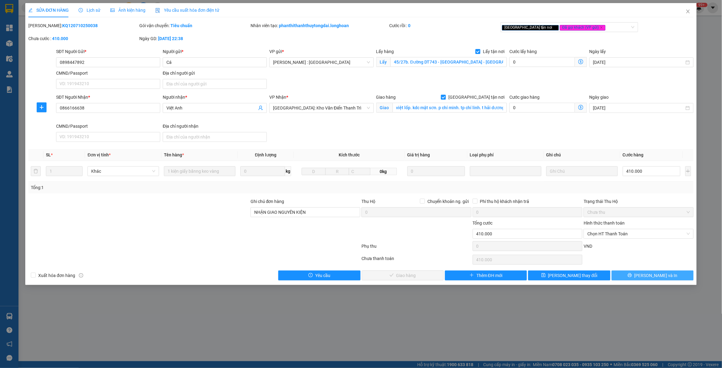
click at [678, 279] on button "Lưu và In" at bounding box center [653, 275] width 82 height 10
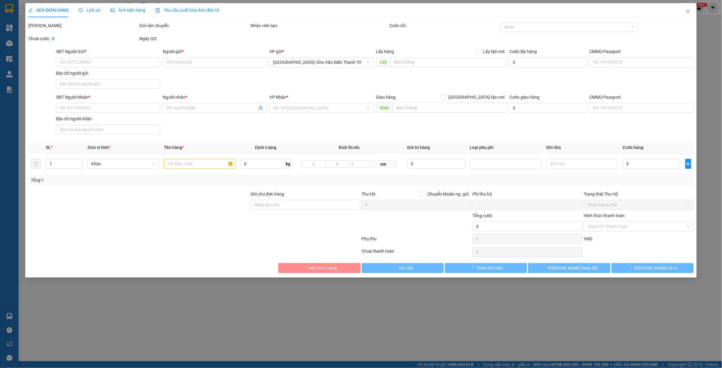
type input "0898447892"
type input "Cá"
checkbox input "true"
type input "45/27b. Đường DT743 - Khu Phố Tân Long - Phường Tân Đông Hiệp - TPHCM"
type input "0866166638"
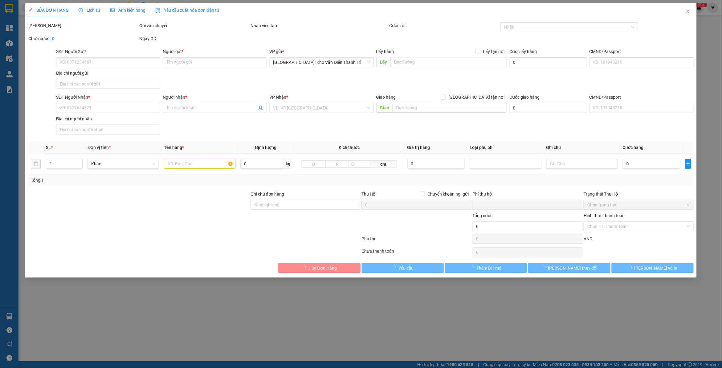
type input "Việt Anh"
checkbox input "true"
type input "việt lốp. kdc mật sơn. p chí minh. tp chí linh. t hải dương"
type input "NHẬN GIAO NGUYÊN KIỆN"
type input "0"
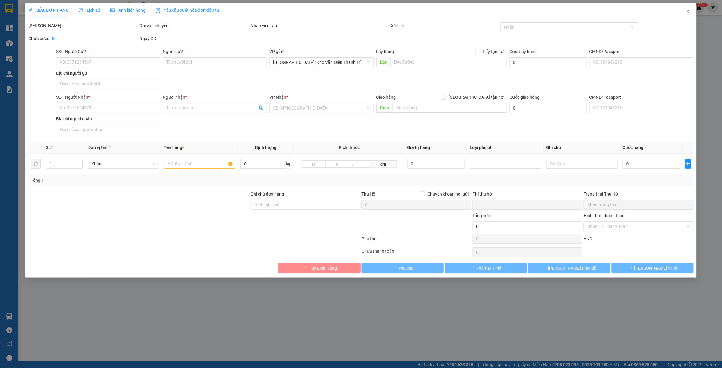
type input "410.000"
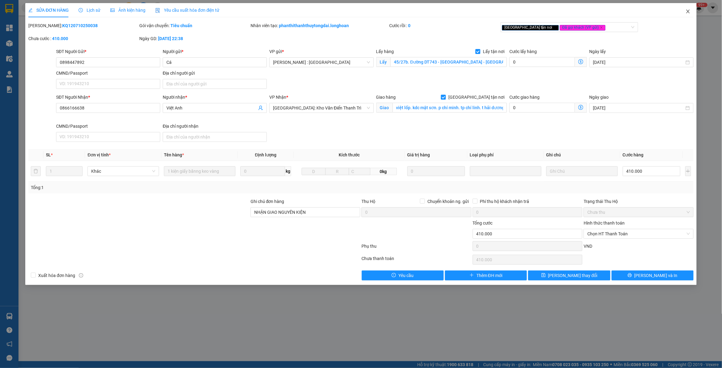
click at [691, 13] on span "Close" at bounding box center [688, 11] width 17 height 17
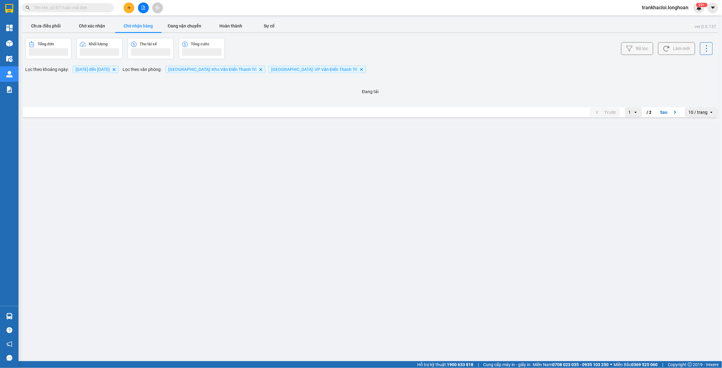
click at [65, 9] on input "text" at bounding box center [70, 7] width 73 height 7
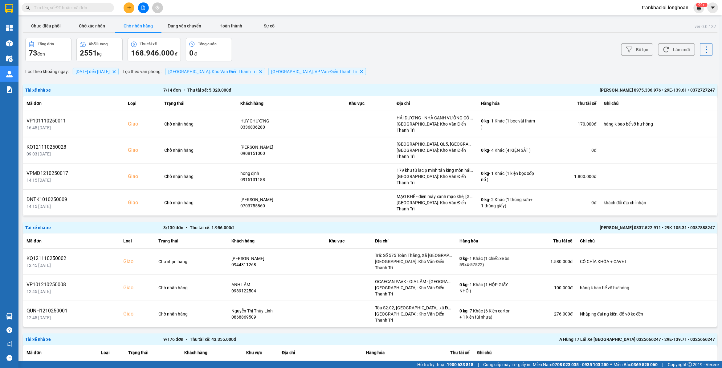
drag, startPoint x: 65, startPoint y: 9, endPoint x: 70, endPoint y: 5, distance: 7.0
click at [65, 9] on input "text" at bounding box center [70, 7] width 73 height 7
type input "0"
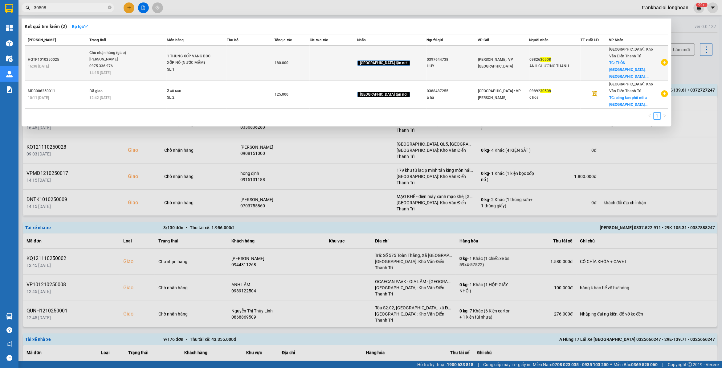
type input "30508"
click at [140, 61] on span "Chờ nhận hàng (giao) Vũ Văn Khánh 0975.336.976 14:15 - 13/10" at bounding box center [127, 63] width 77 height 26
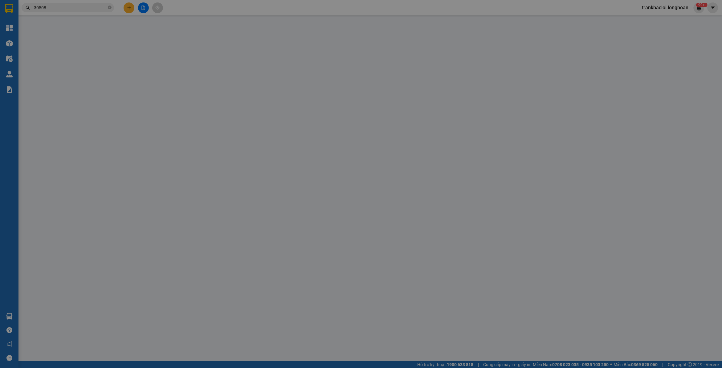
type input "0397644738"
type input "HUY"
type input "0982630508"
type input "ANH CHƯƠNG THANH"
checkbox input "true"
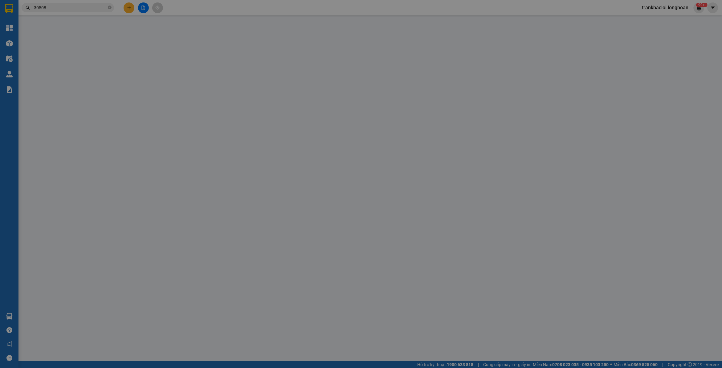
type input "THÔN LÂM XUYÊN, PHÚ ĐIỀN, NAM SÁCH, HẢI DƯƠNG"
type input "ĐỂ ĐÚNG CHIỀU"
type input "0"
type input "180.000"
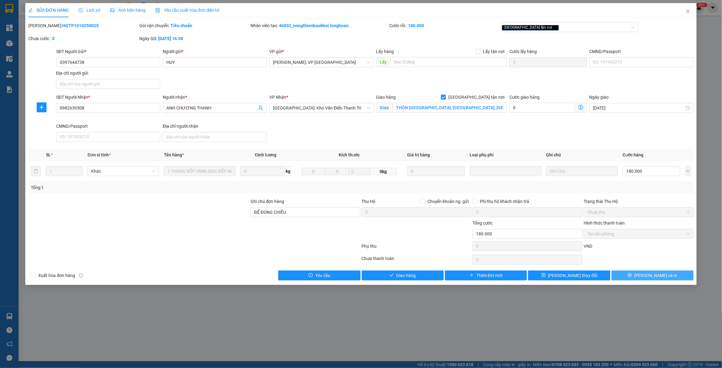
click at [632, 275] on icon "printer" at bounding box center [630, 275] width 4 height 4
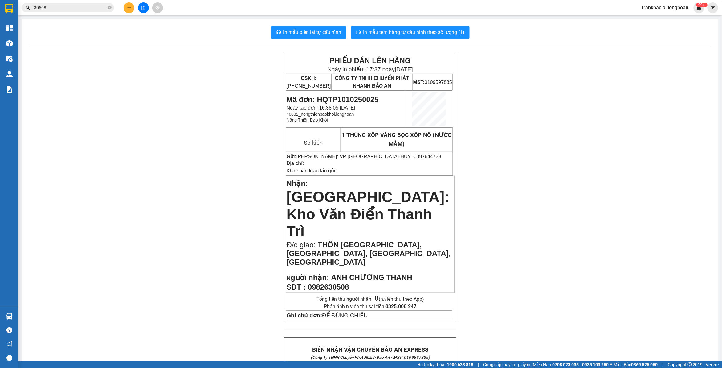
click at [81, 2] on div "Kết quả tìm kiếm ( 2 ) Bộ lọc Mã ĐH Trạng thái Món hàng Thu hộ Tổng cước Chưa c…" at bounding box center [361, 7] width 722 height 15
click at [80, 11] on span "30508" at bounding box center [68, 7] width 92 height 9
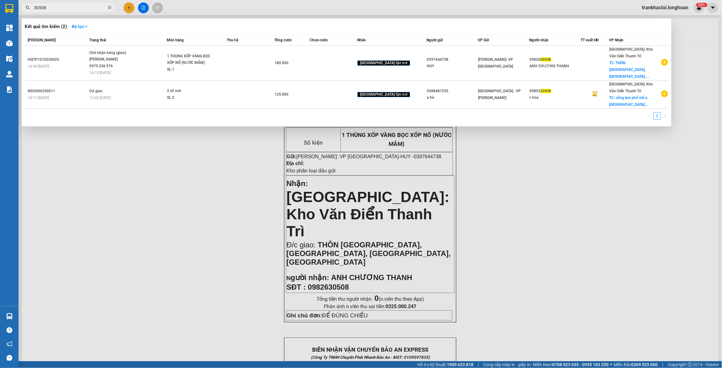
click at [82, 8] on input "30508" at bounding box center [70, 7] width 73 height 7
type input "784517"
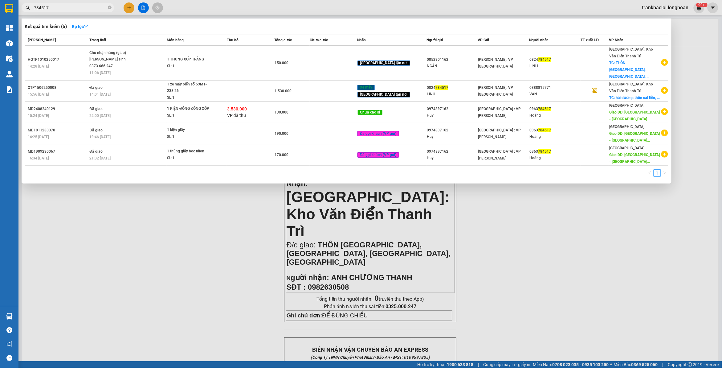
click at [88, 6] on input "784517" at bounding box center [70, 7] width 73 height 7
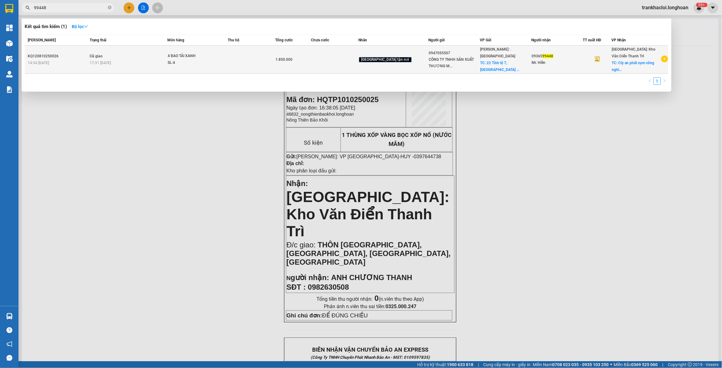
type input "99448"
click at [270, 62] on td at bounding box center [251, 60] width 47 height 28
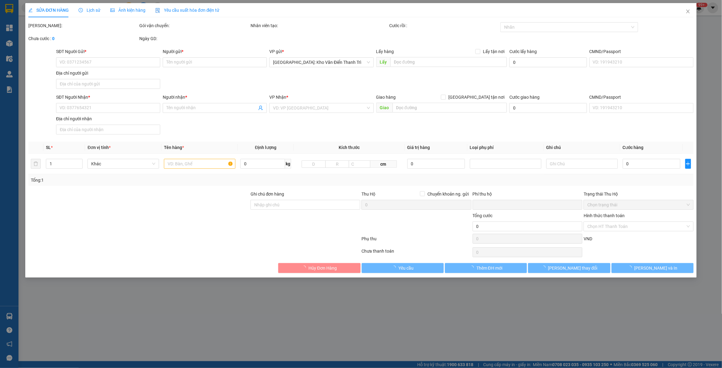
type input "0947055507"
type input "CÔNG TY TNHH SẢN XUẤT THƯƠNG MẠI XNK LINH KHANG FOODS VN"
checkbox input "true"
type input "22 Tỉnh lộ 7, ấp Bình Hạ Đông, xã Thái Mỹ, thành phố Hồ Chí Minh, Việt Nam"
type input "250.000"
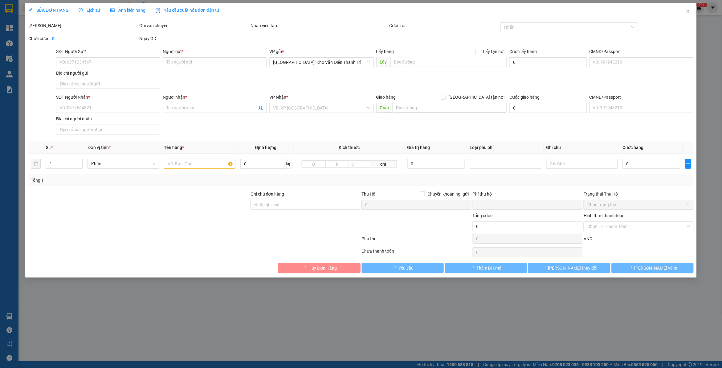
type input "0936599448"
type input "Mr. Hiền"
checkbox input "true"
type input "Cty an phát cụm công nghiệp An Đồng thị trấn Nam Sách tỉnh Hải Dương"
type input "0"
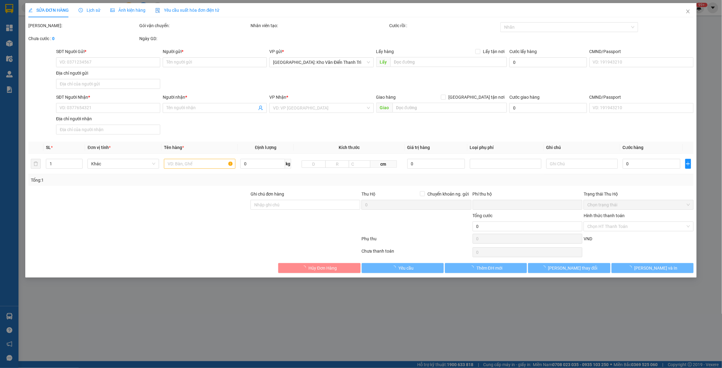
type input "1.850.000"
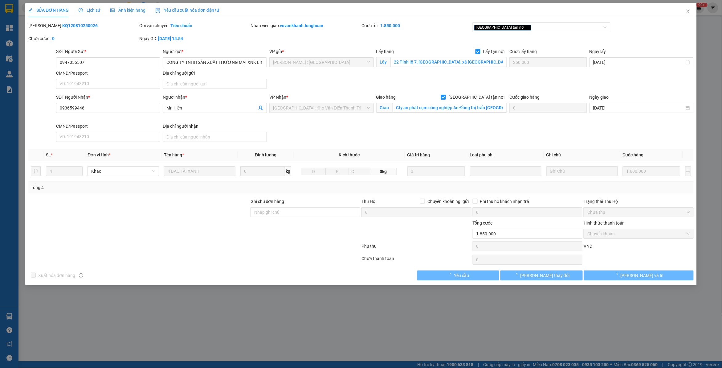
click at [94, 9] on span "Lịch sử" at bounding box center [90, 10] width 22 height 5
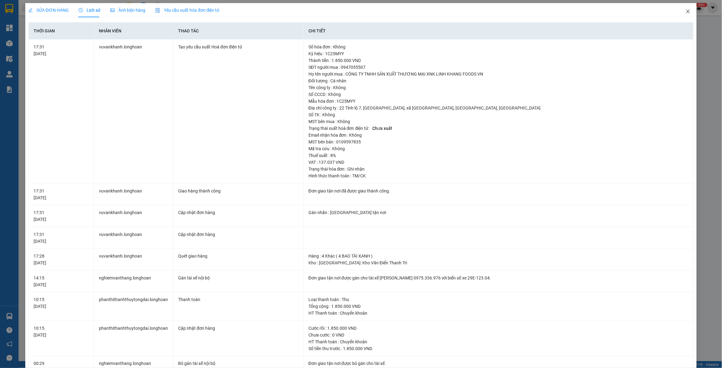
click at [686, 13] on icon "close" at bounding box center [687, 12] width 3 height 4
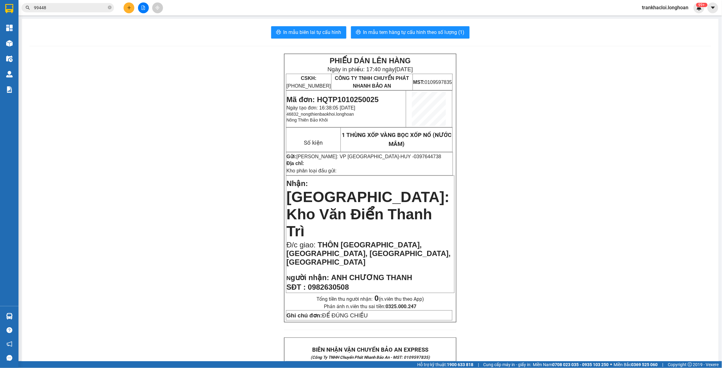
click at [84, 7] on input "99448" at bounding box center [70, 7] width 73 height 7
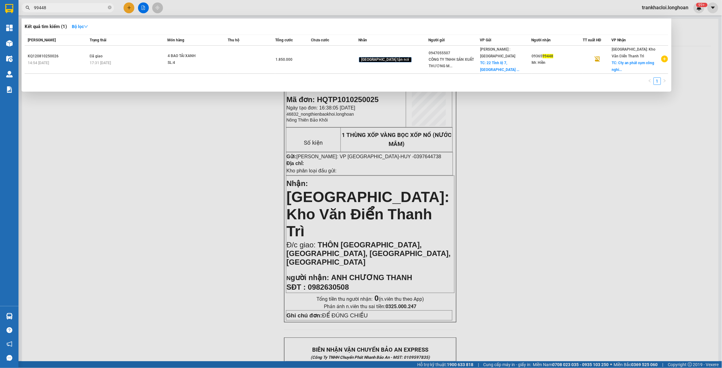
click at [84, 7] on input "99448" at bounding box center [70, 7] width 73 height 7
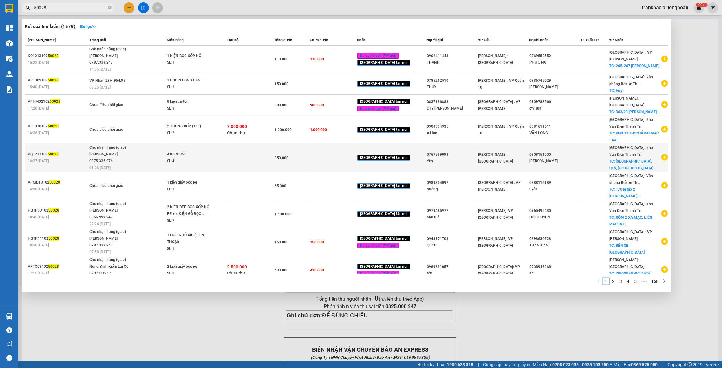
type input "50028"
click at [144, 156] on span "Chờ nhận hàng (giao) Vũ Văn Khánh 0975.336.976 09:03 - 14/10" at bounding box center [127, 157] width 77 height 26
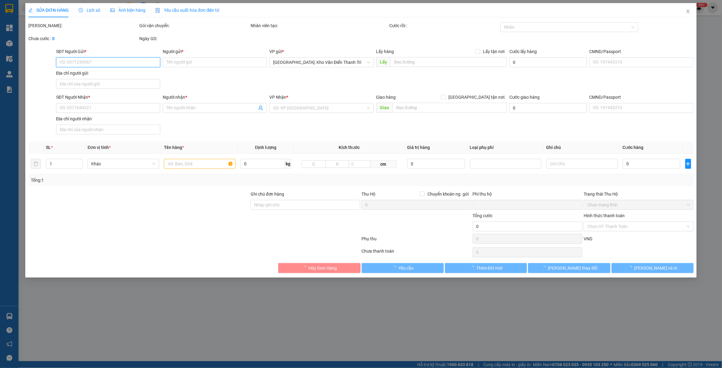
type input "0767539098"
type input "Yên"
type input "0908151000"
type input "Nguyễn Nam Thanh"
checkbox input "true"
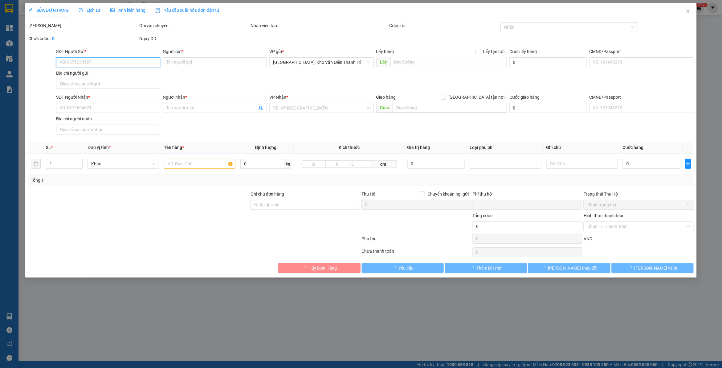
type input "KCN Tân Trường, QL5, Tân Trường, Cẩm Giàng, Hải Dương"
type input "0"
type input "350.000"
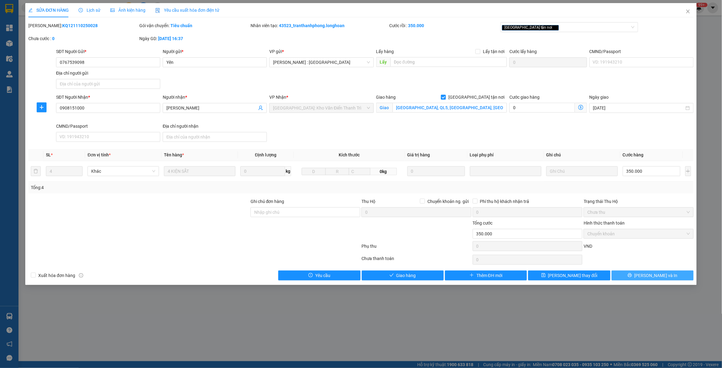
click at [665, 275] on button "Lưu và In" at bounding box center [653, 275] width 82 height 10
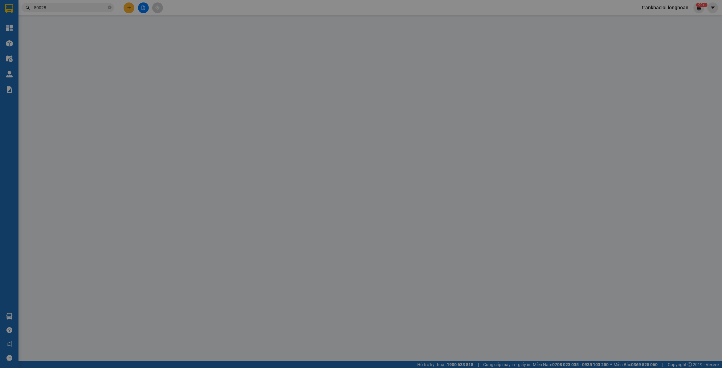
type input "0767539098"
type input "Yên"
type input "0908151000"
type input "Nguyễn Nam Thanh"
checkbox input "true"
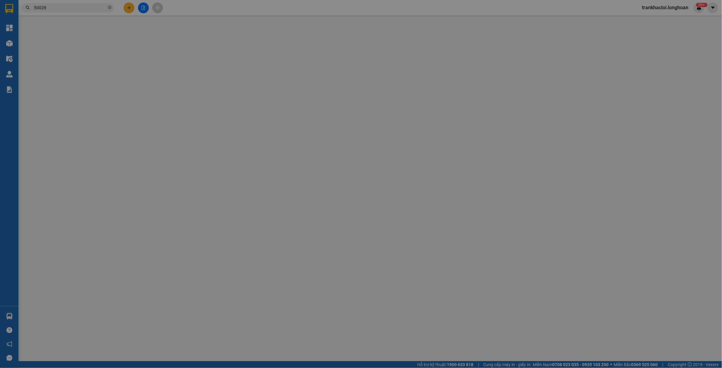
type input "KCN Tân Trường, QL5, Tân Trường, Cẩm Giàng, Hải Dương"
type input "0"
type input "350.000"
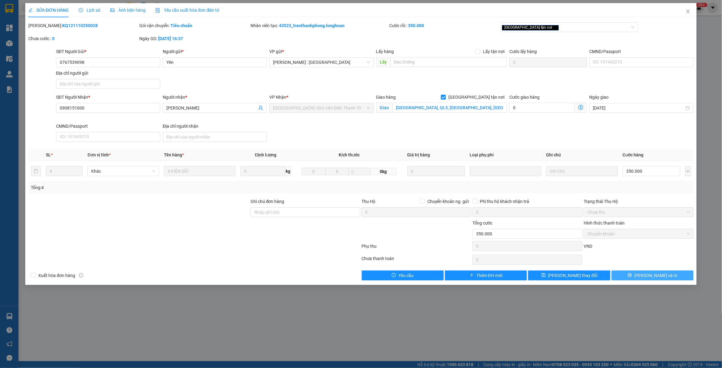
click at [626, 275] on button "Lưu và In" at bounding box center [653, 275] width 82 height 10
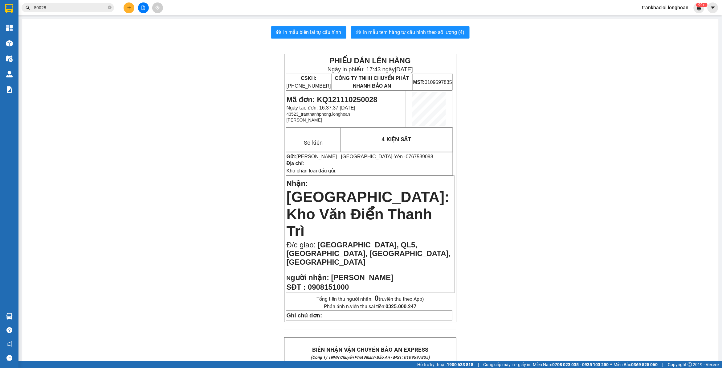
click at [317, 170] on span "Kho phân loại đầu gửi:" at bounding box center [312, 170] width 50 height 5
drag, startPoint x: 317, startPoint y: 170, endPoint x: 324, endPoint y: 170, distance: 7.1
click at [324, 170] on span "Kho phân loại đầu gửi:" at bounding box center [312, 170] width 50 height 5
